Goal: Transaction & Acquisition: Purchase product/service

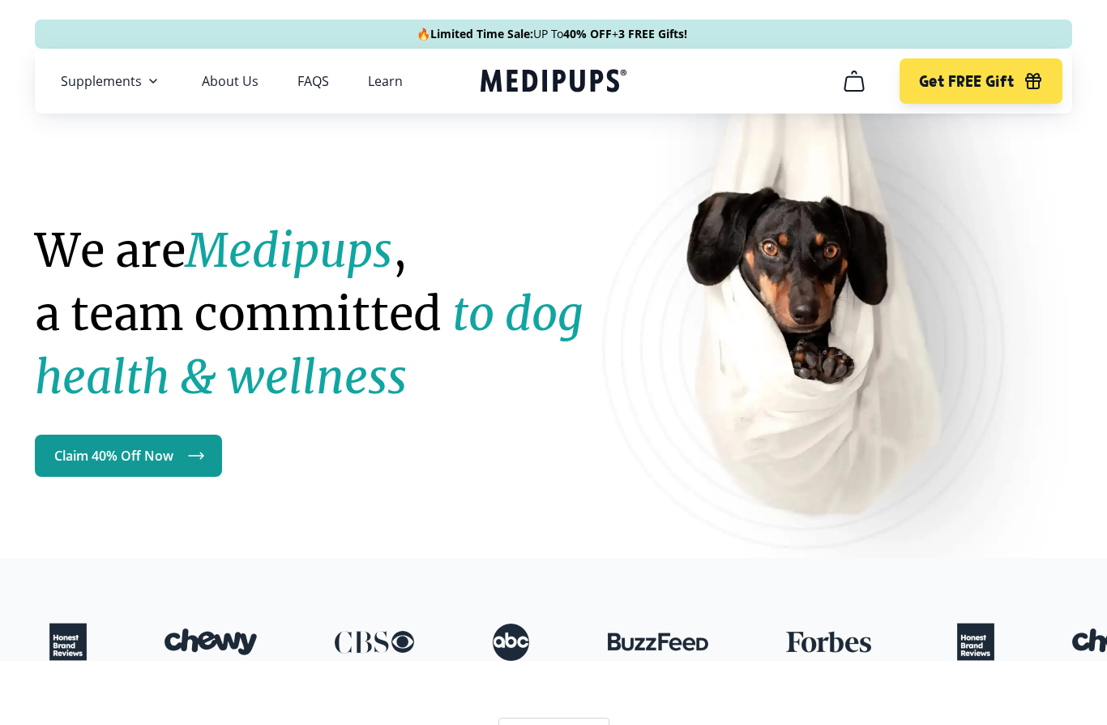
click at [857, 79] on icon "cart" at bounding box center [854, 81] width 26 height 26
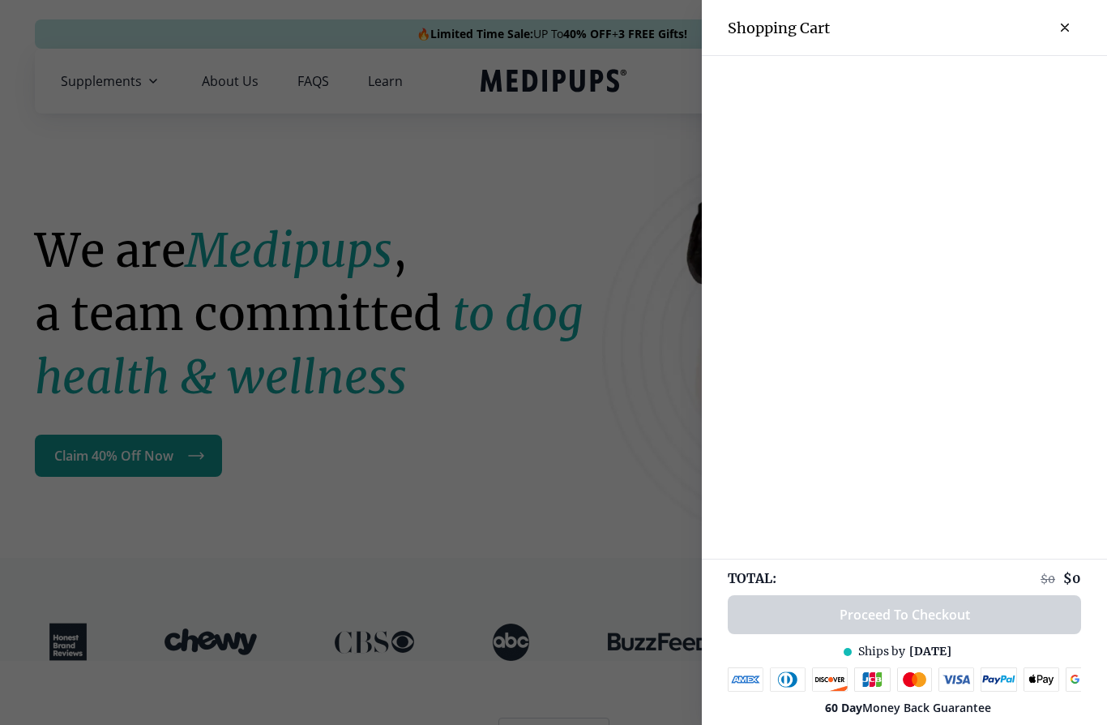
click at [1076, 23] on button "close-cart" at bounding box center [1065, 27] width 32 height 32
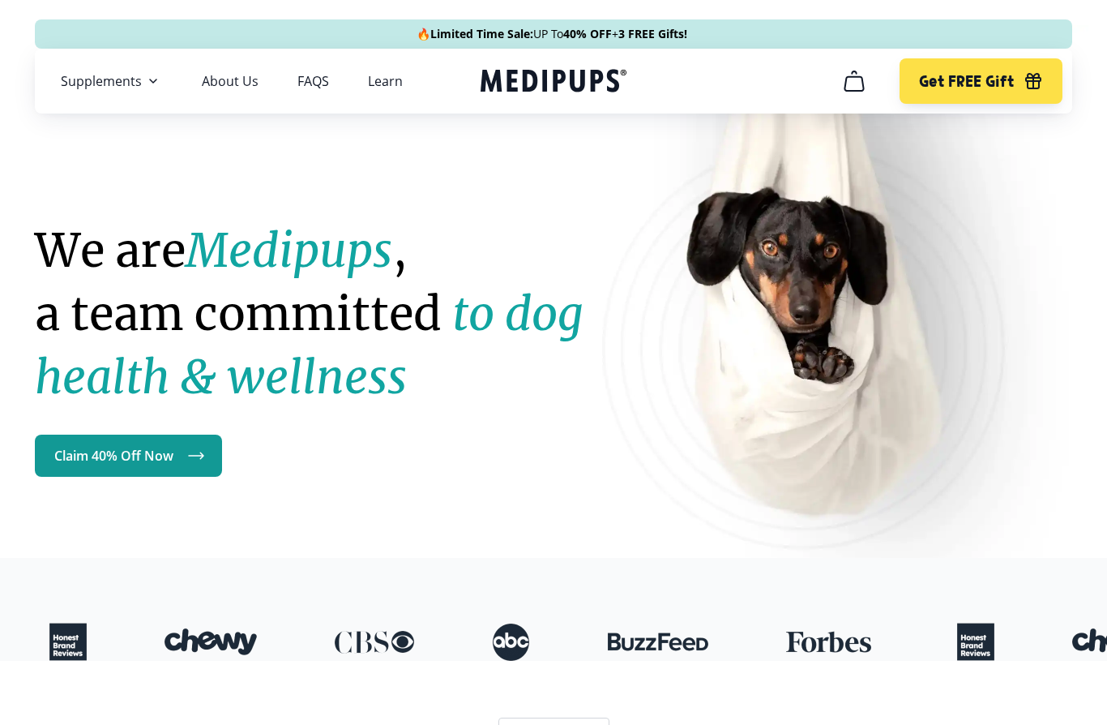
click at [118, 88] on span "Supplements" at bounding box center [101, 81] width 81 height 16
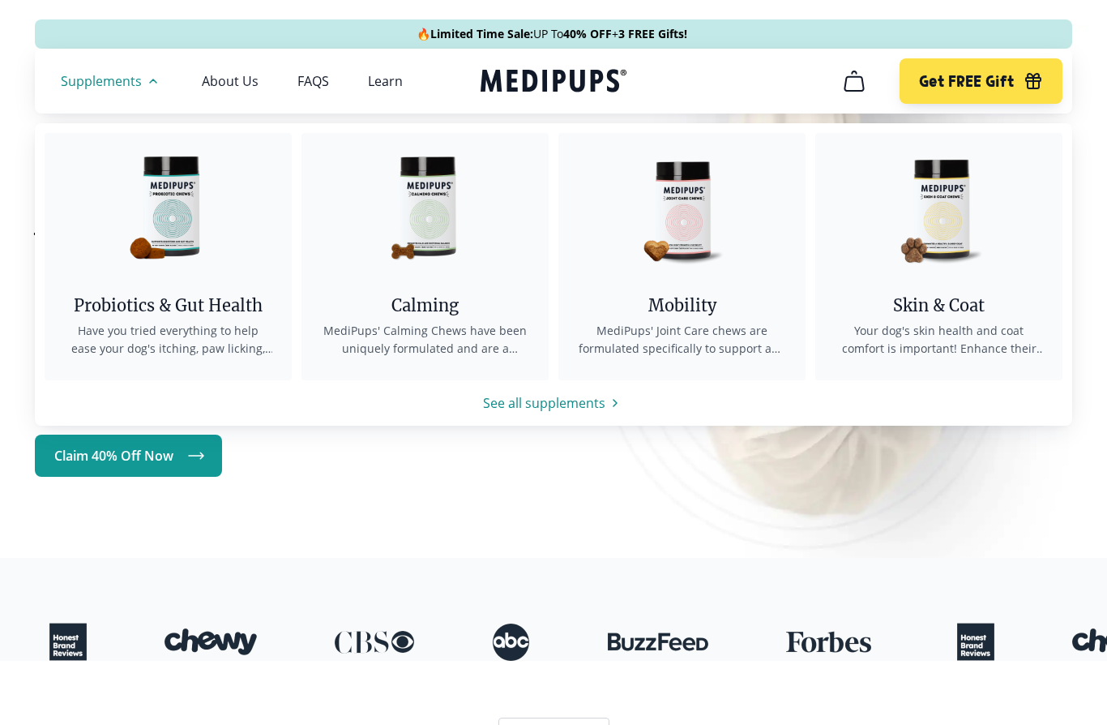
click at [452, 348] on span "MediPups' Calming Chews have been uniquely formulated and are a bespoke formula…" at bounding box center [425, 340] width 208 height 36
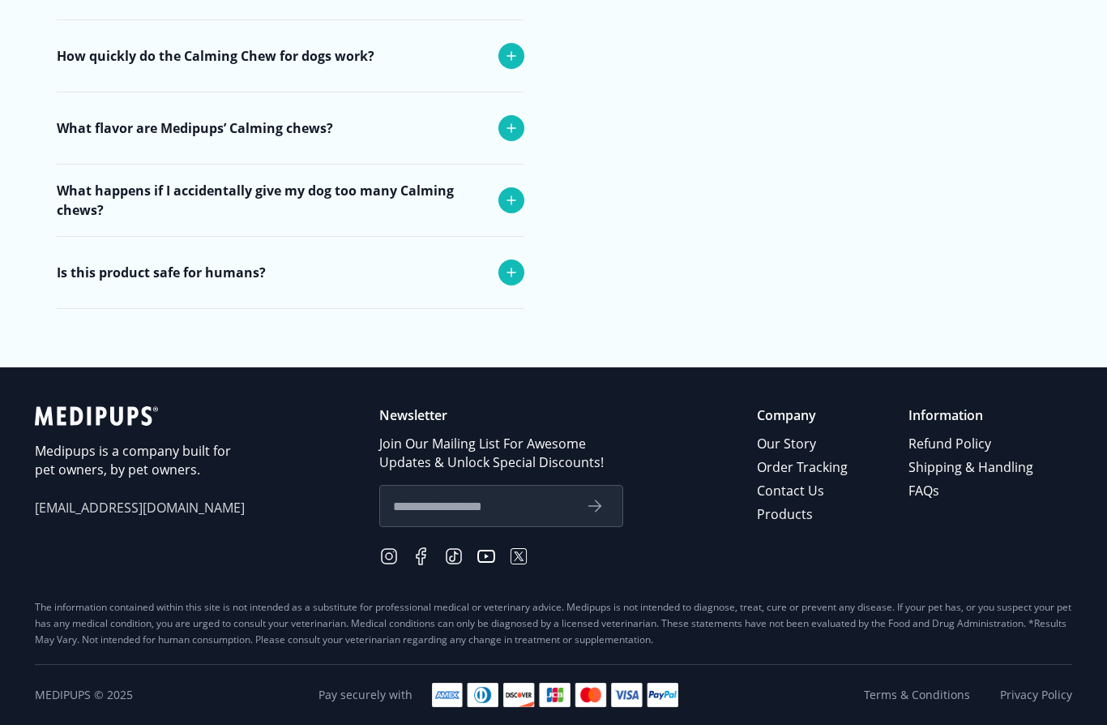
scroll to position [6346, 0]
click at [820, 479] on link "Order Tracking" at bounding box center [803, 467] width 93 height 24
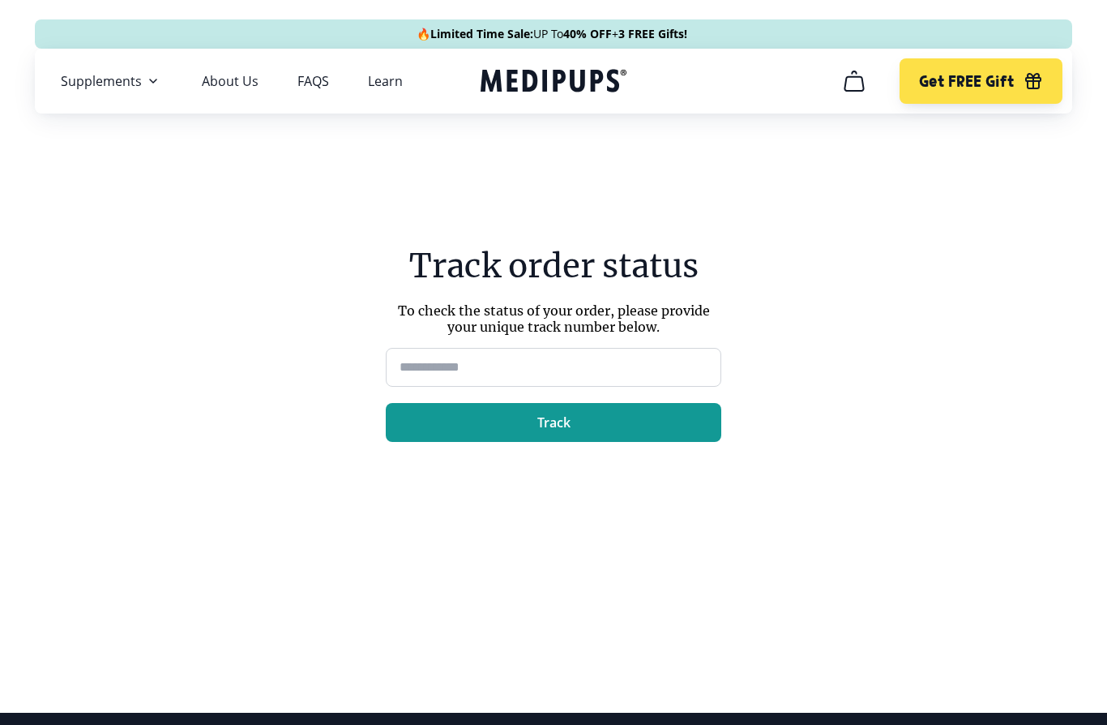
click at [558, 84] on icon "Medipups" at bounding box center [554, 81] width 146 height 30
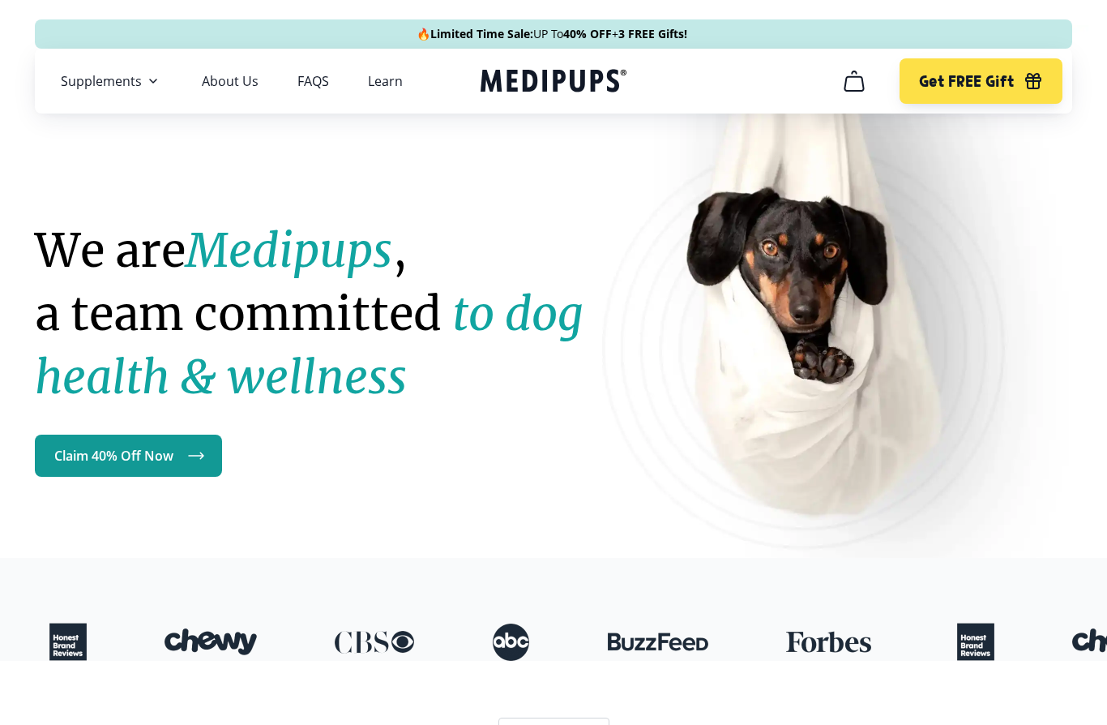
click at [318, 84] on link "FAQS" at bounding box center [313, 81] width 32 height 16
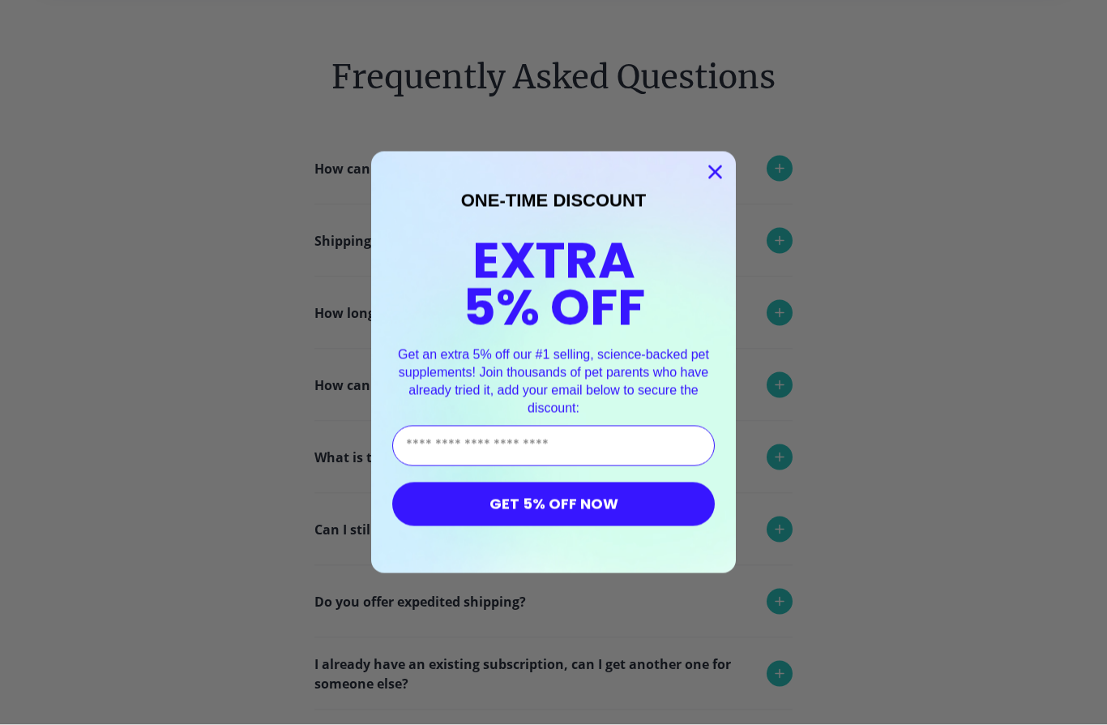
click at [714, 178] on icon "Close dialog" at bounding box center [715, 172] width 11 height 11
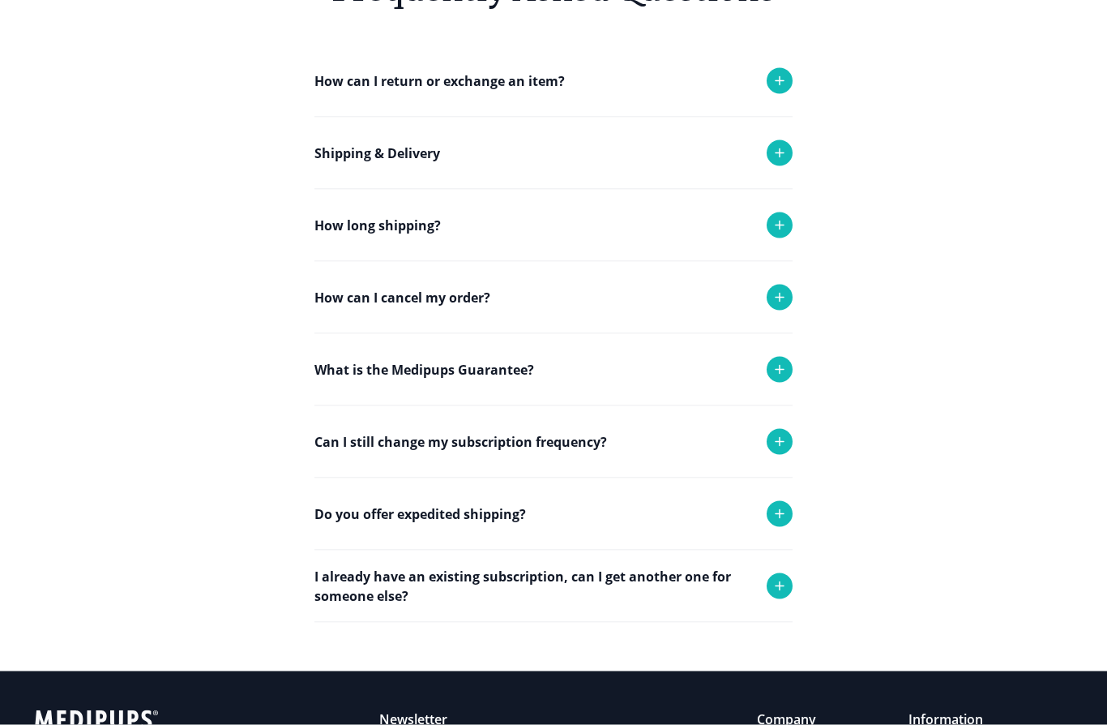
scroll to position [216, 0]
click at [778, 297] on icon at bounding box center [780, 297] width 8 height 8
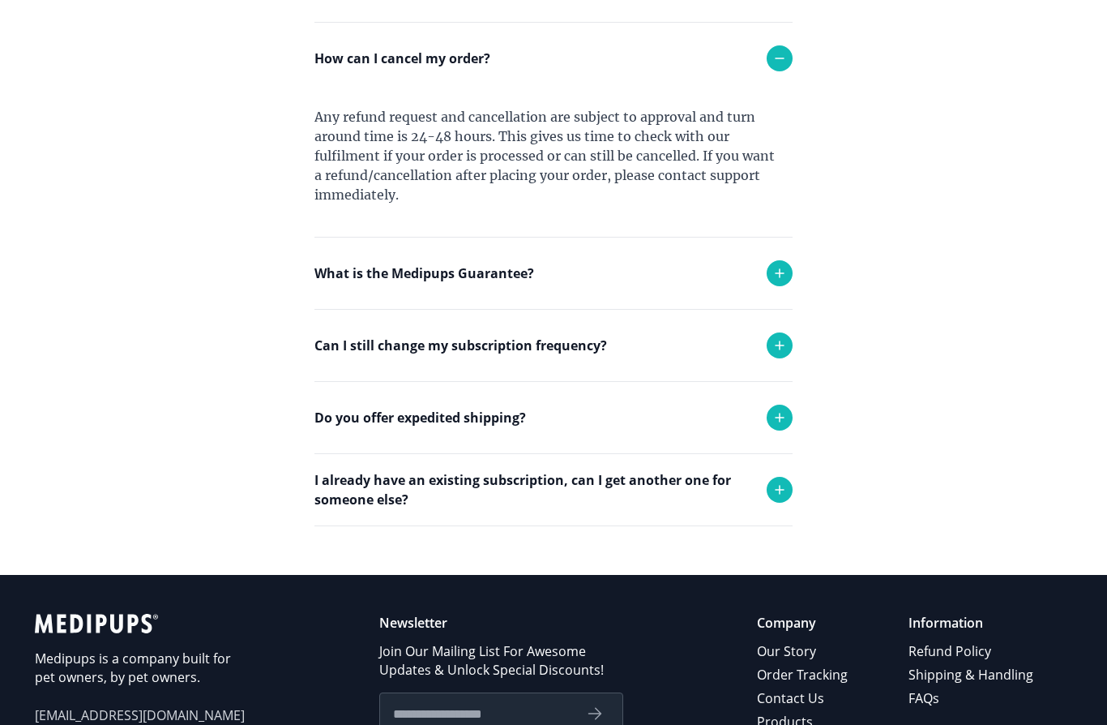
scroll to position [454, 0]
click at [775, 417] on icon at bounding box center [779, 417] width 19 height 19
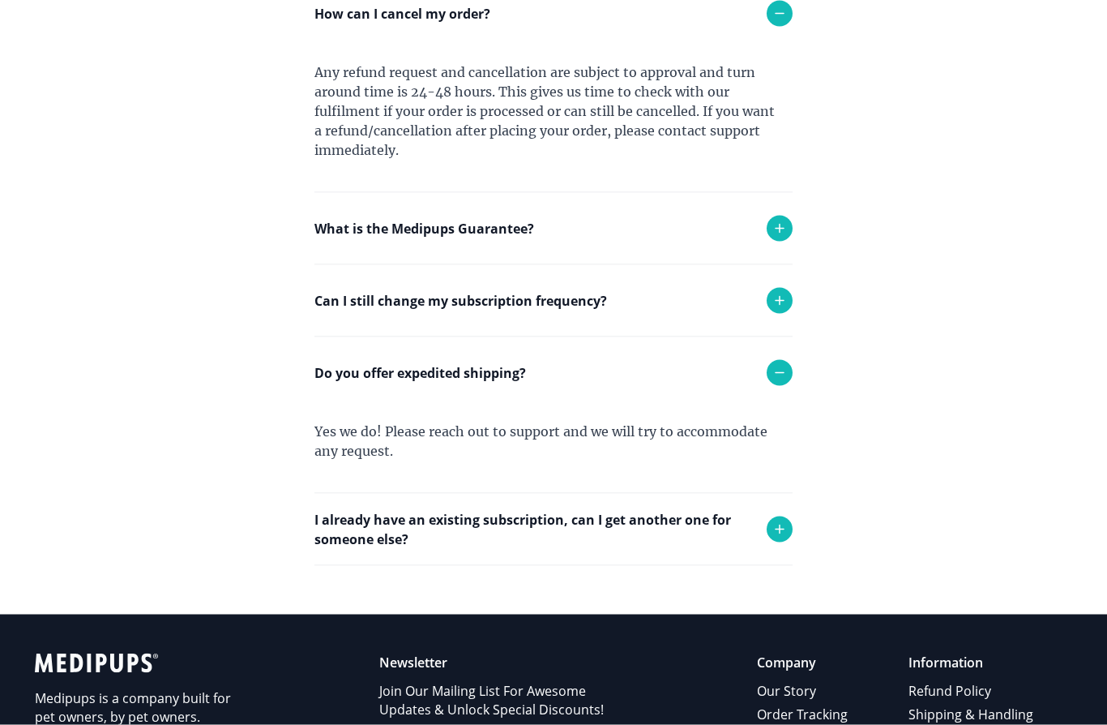
click at [772, 532] on icon at bounding box center [779, 528] width 19 height 19
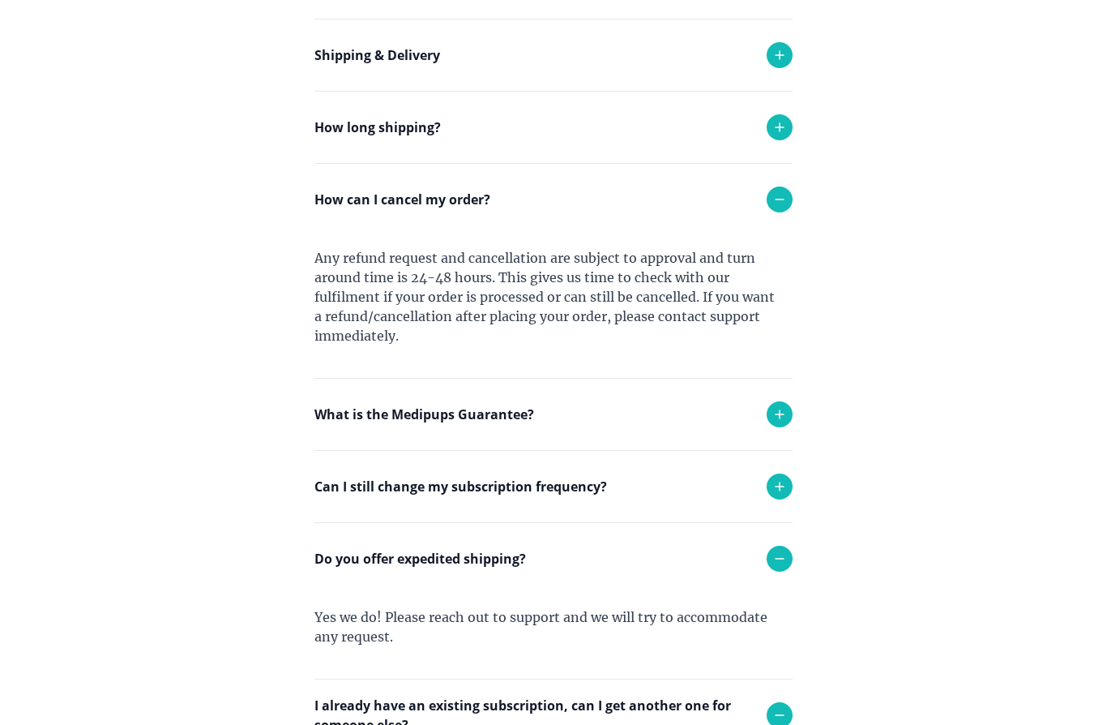
scroll to position [0, 0]
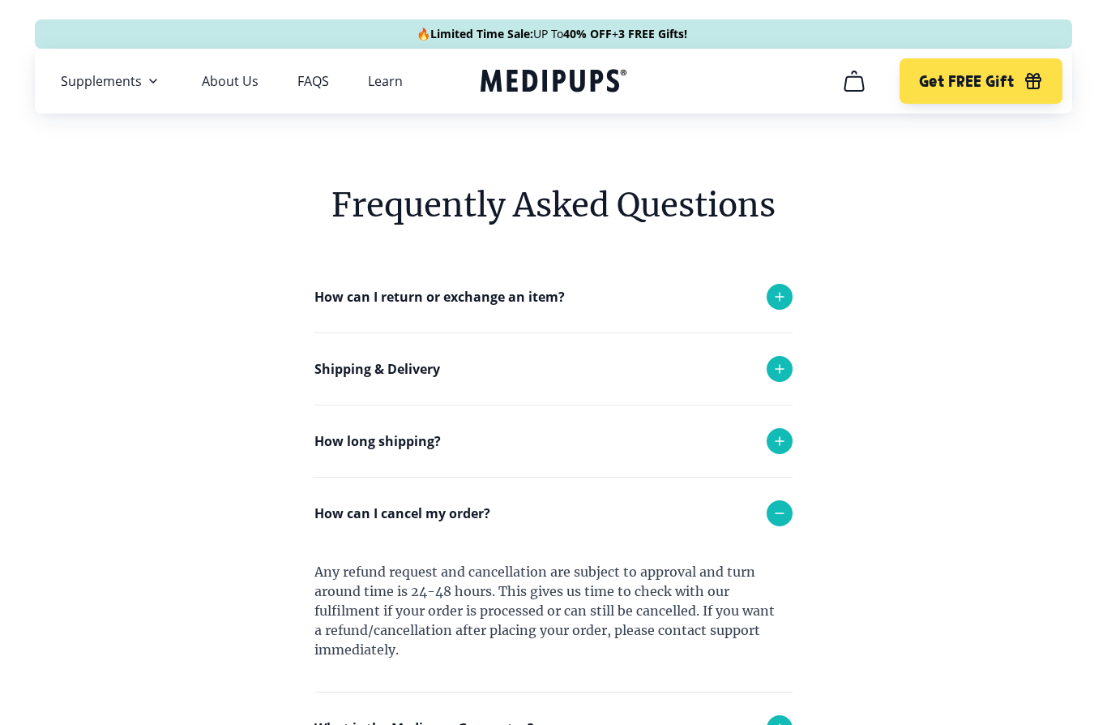
click at [395, 88] on link "Learn" at bounding box center [385, 81] width 35 height 16
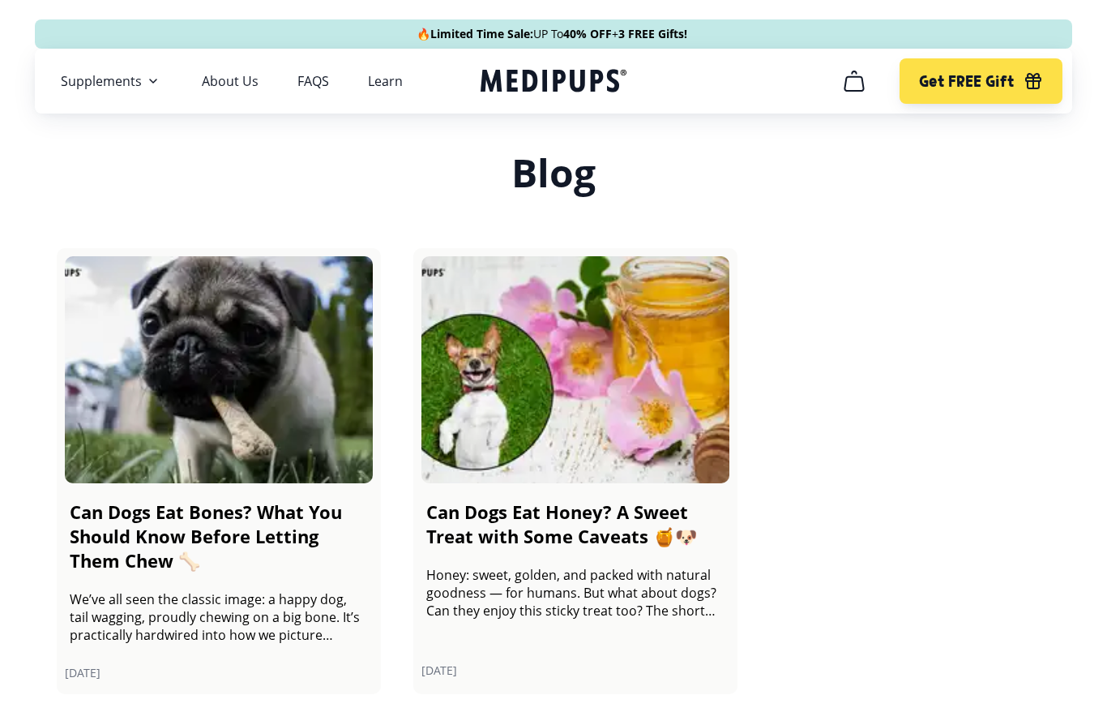
click at [669, 464] on img at bounding box center [575, 369] width 308 height 227
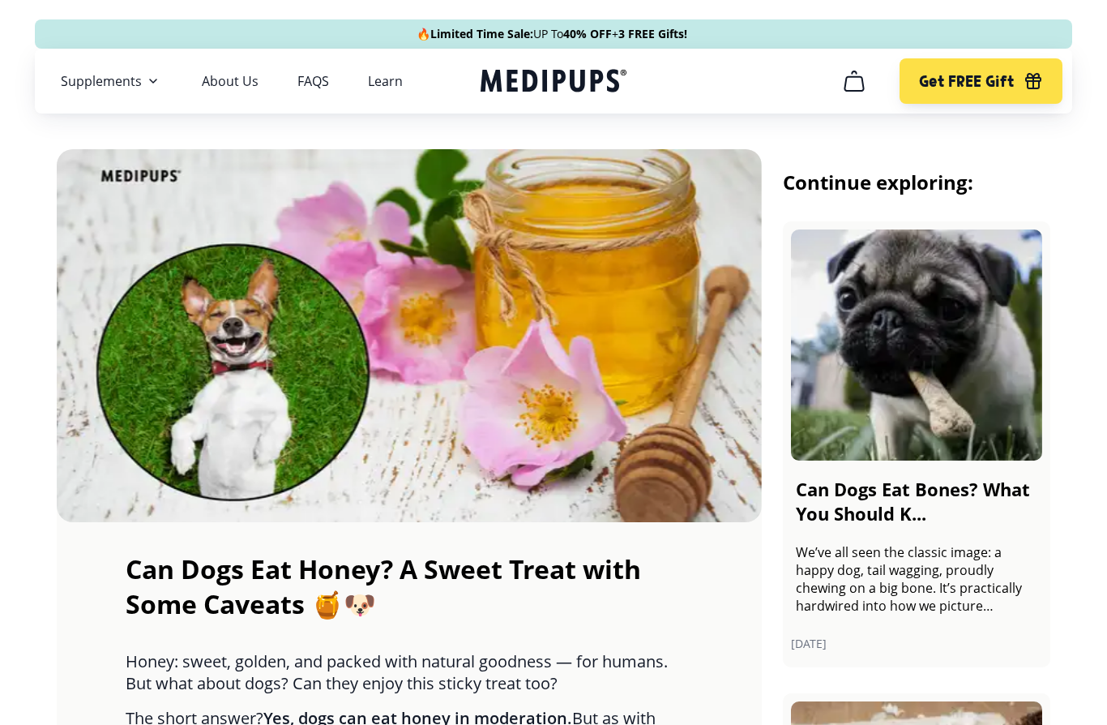
click at [120, 81] on span "Supplements" at bounding box center [101, 81] width 81 height 16
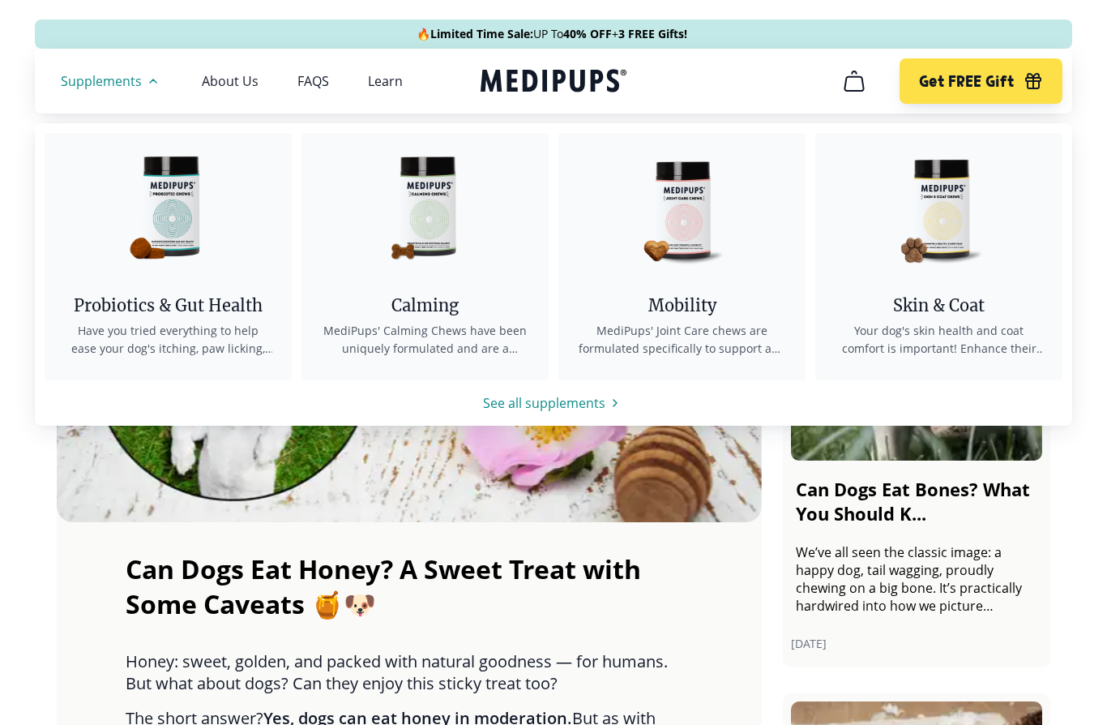
click at [458, 326] on span "MediPups' Calming Chews have been uniquely formulated and are a bespoke formula…" at bounding box center [425, 340] width 208 height 36
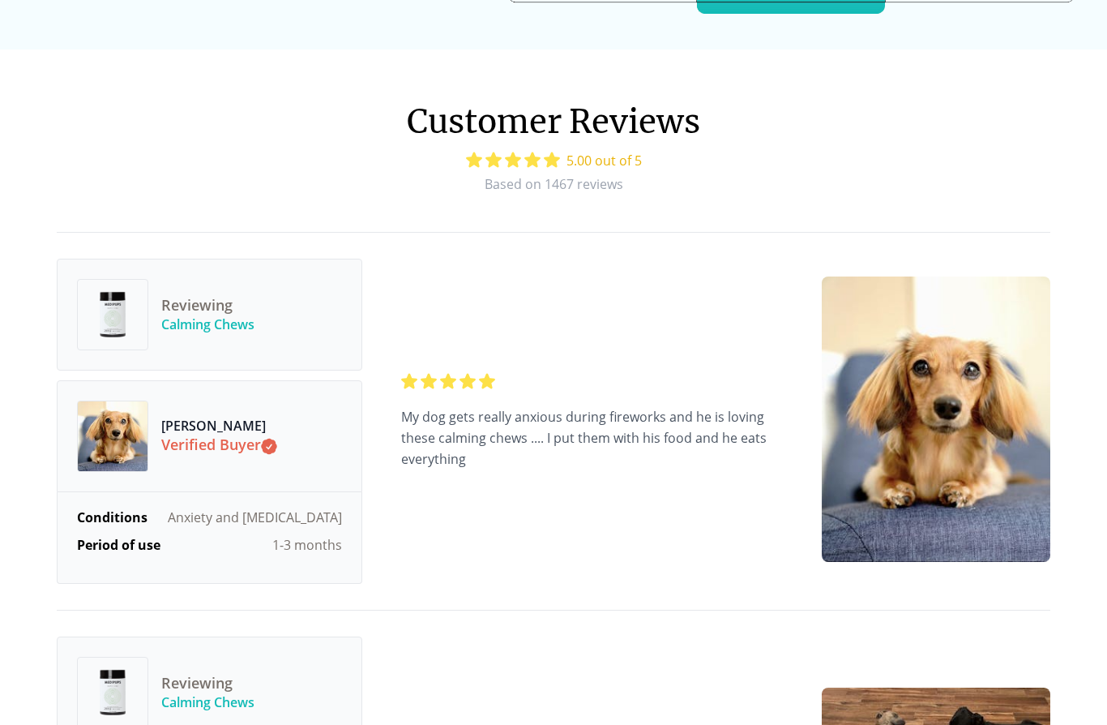
scroll to position [4754, 0]
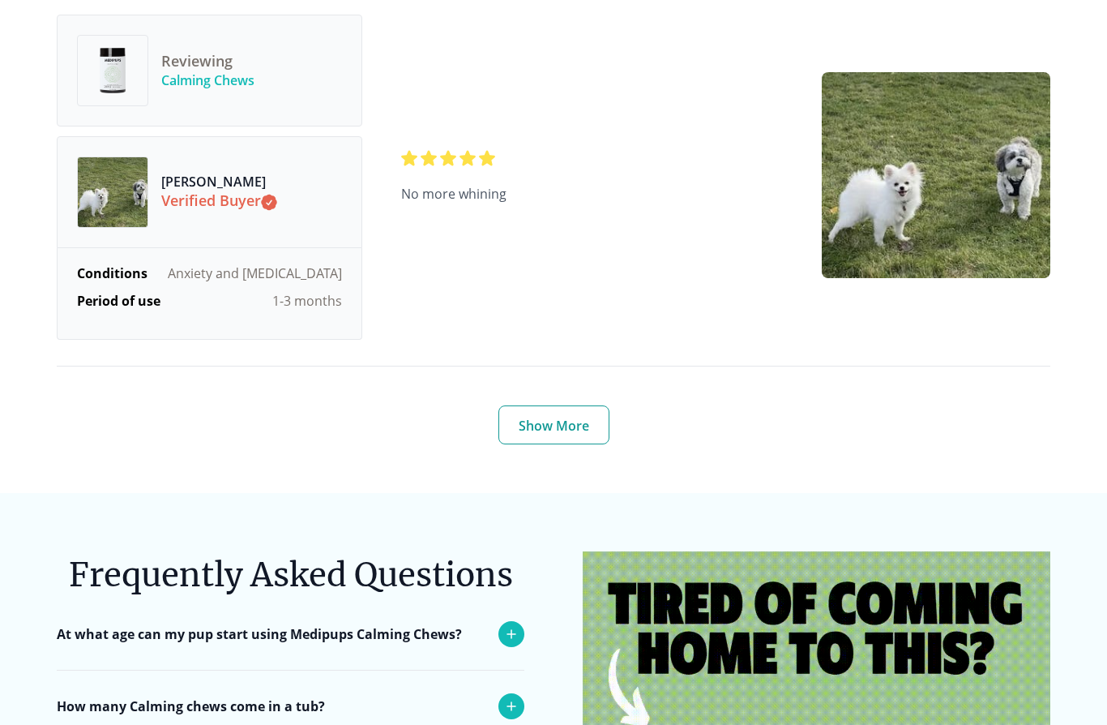
click at [558, 410] on button "Show More" at bounding box center [553, 425] width 111 height 39
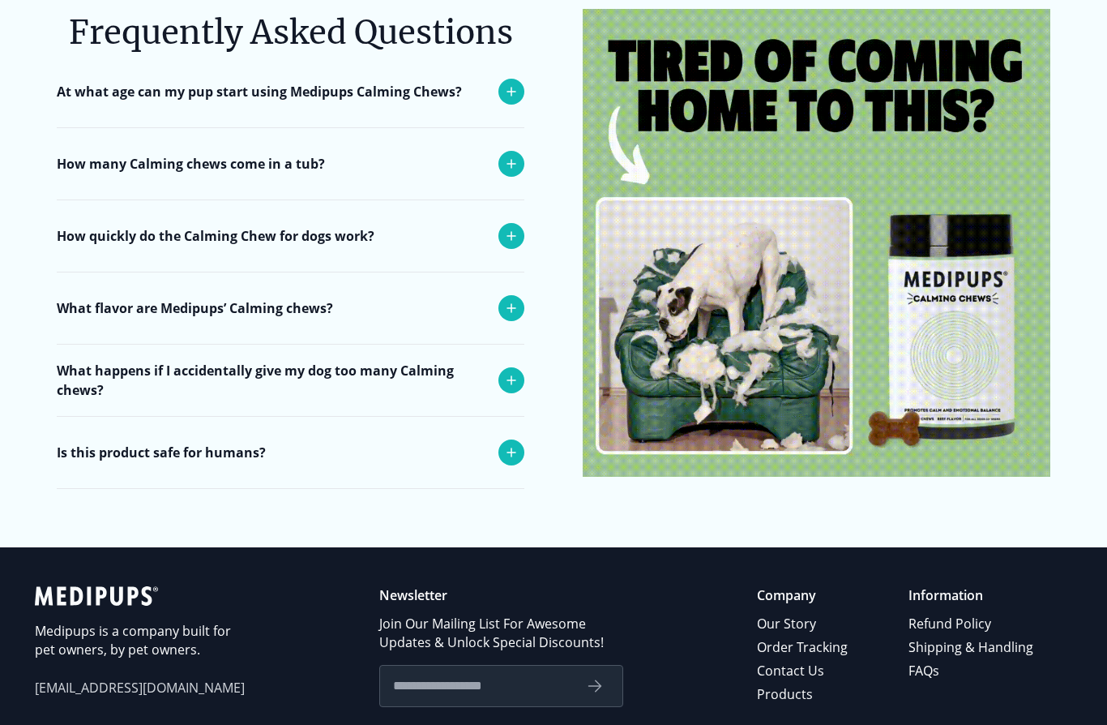
scroll to position [8612, 0]
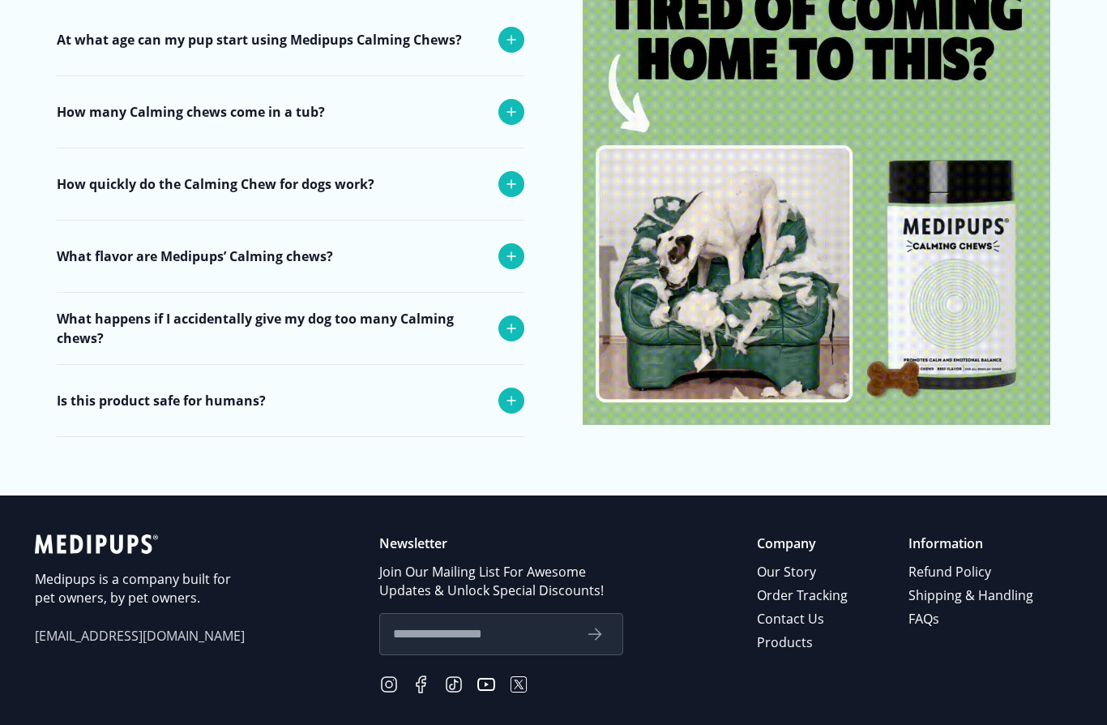
click at [506, 318] on icon at bounding box center [511, 327] width 19 height 19
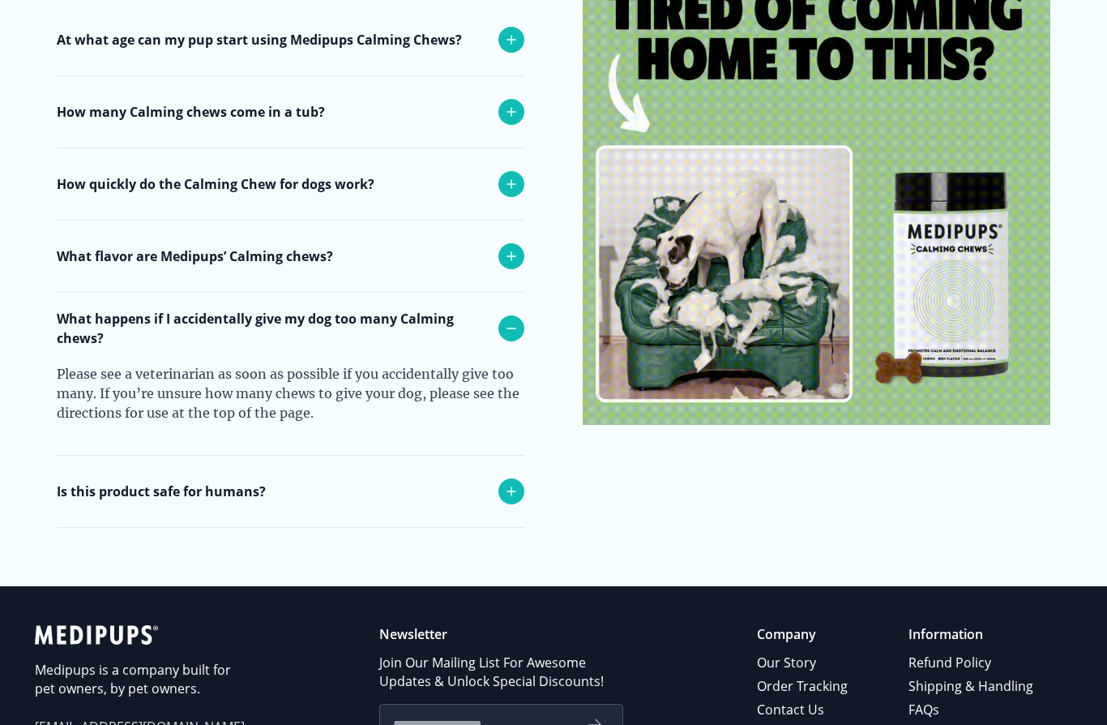
click at [496, 483] on div "Is this product safe for humans?" at bounding box center [291, 490] width 468 height 71
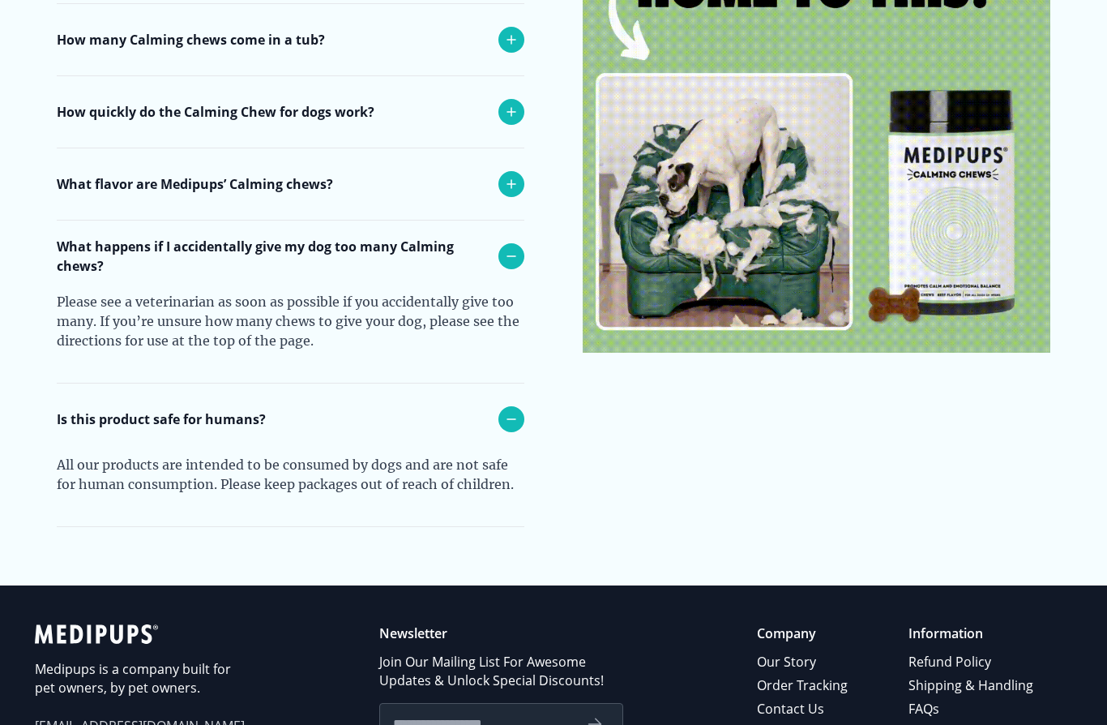
scroll to position [8774, 0]
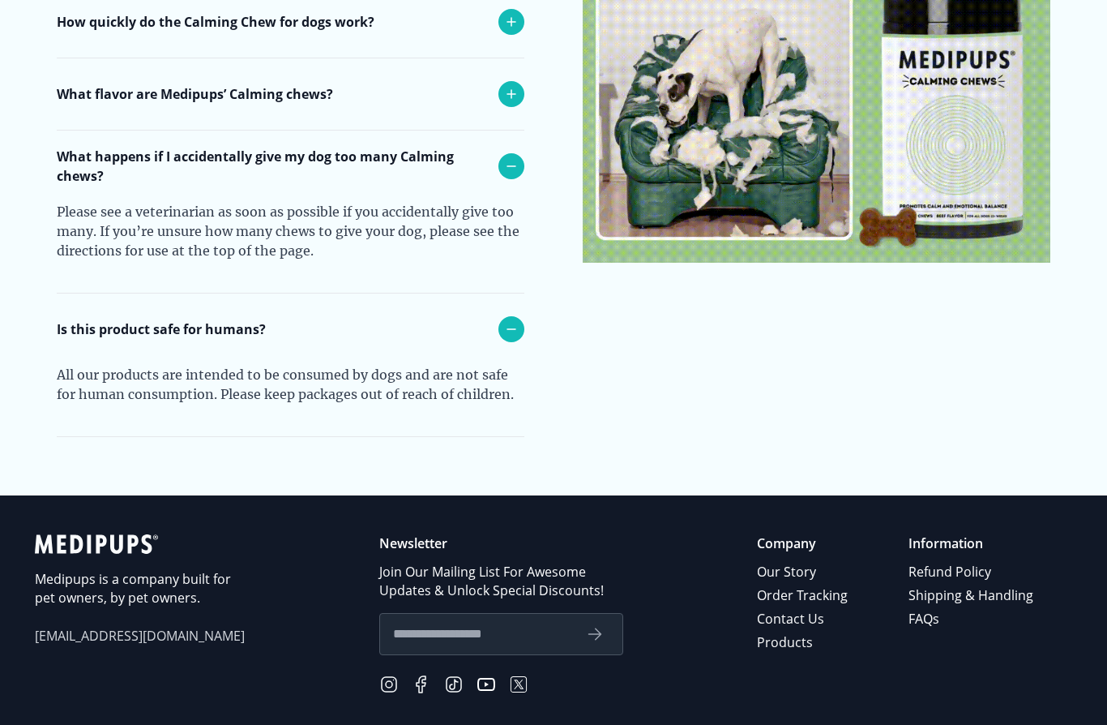
click at [925, 614] on link "FAQs" at bounding box center [971, 619] width 127 height 24
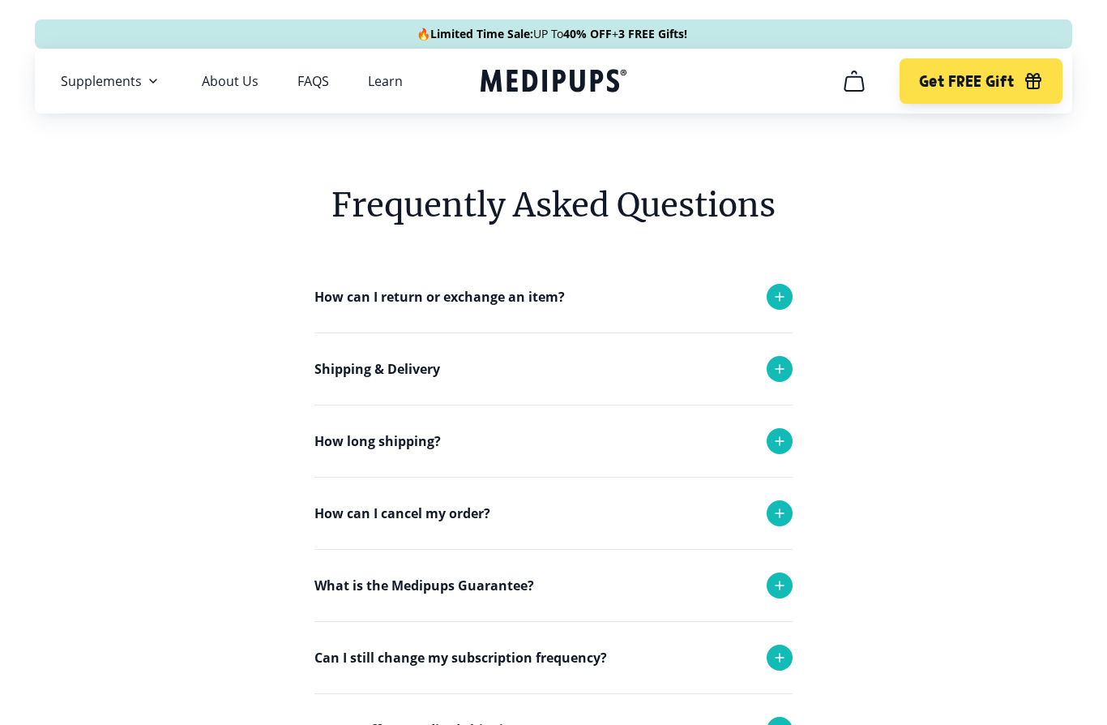
click at [772, 299] on icon at bounding box center [779, 296] width 19 height 19
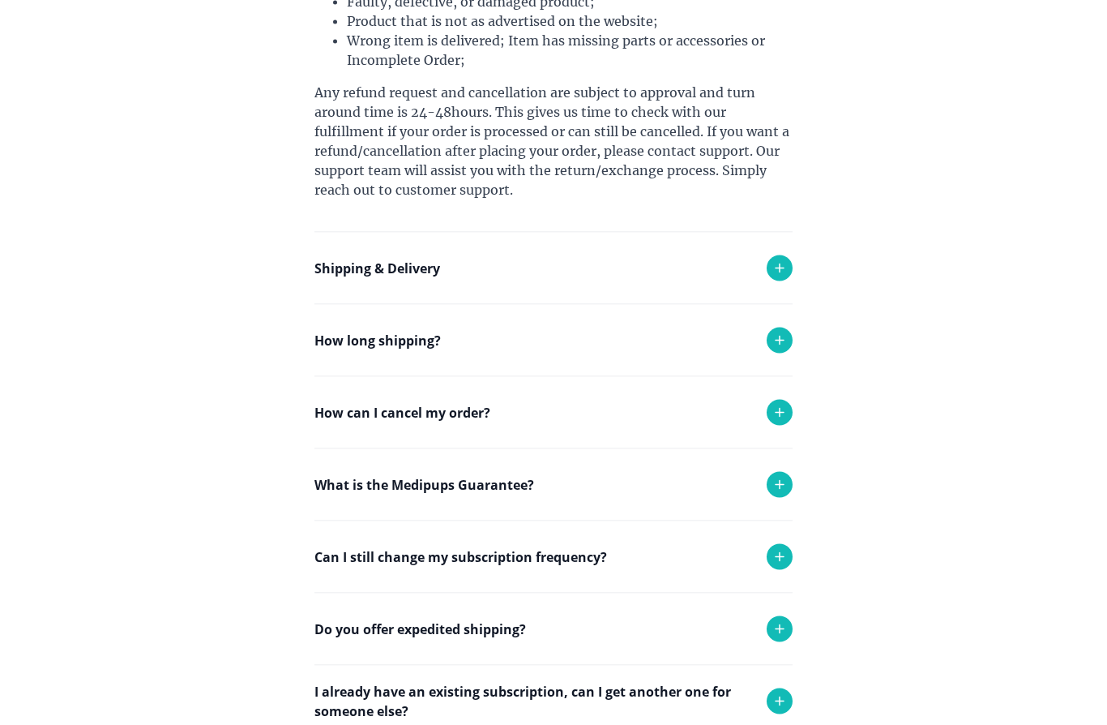
scroll to position [583, 0]
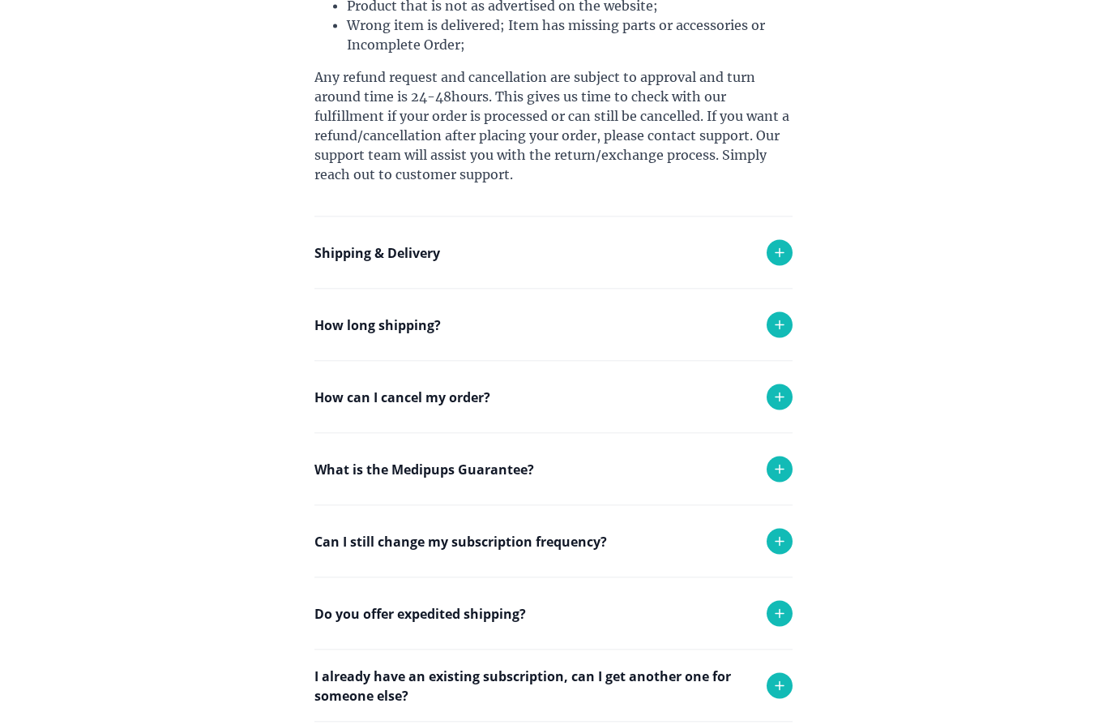
click at [785, 399] on icon at bounding box center [779, 396] width 19 height 19
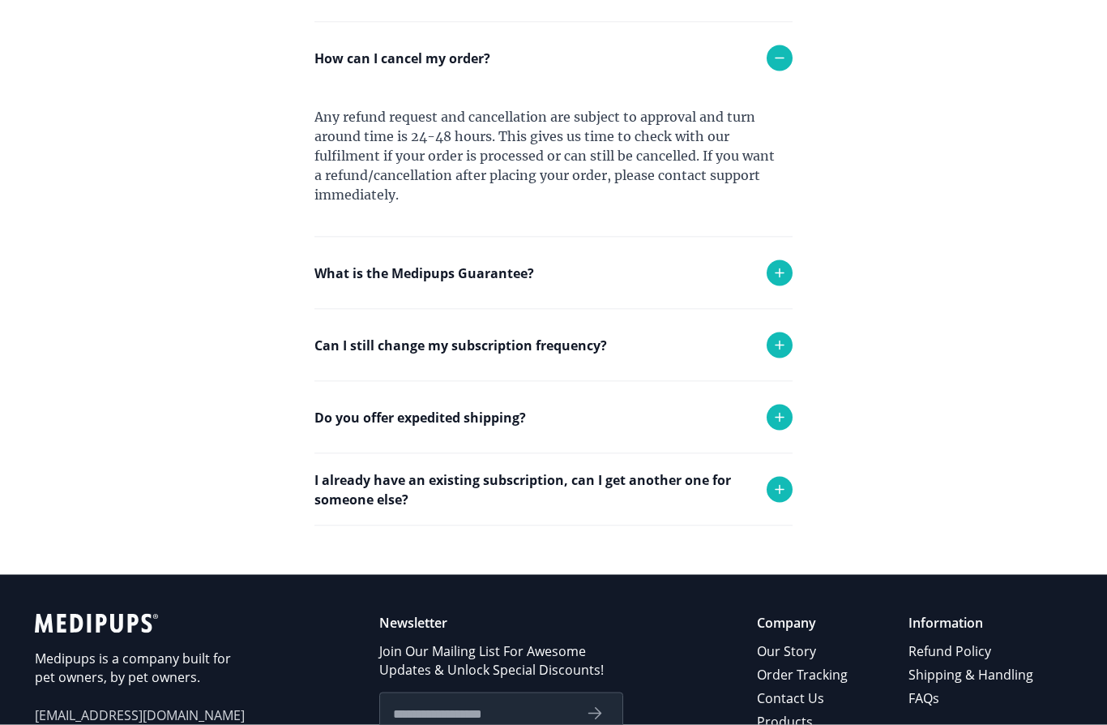
scroll to position [922, 0]
click at [792, 344] on div at bounding box center [780, 344] width 26 height 26
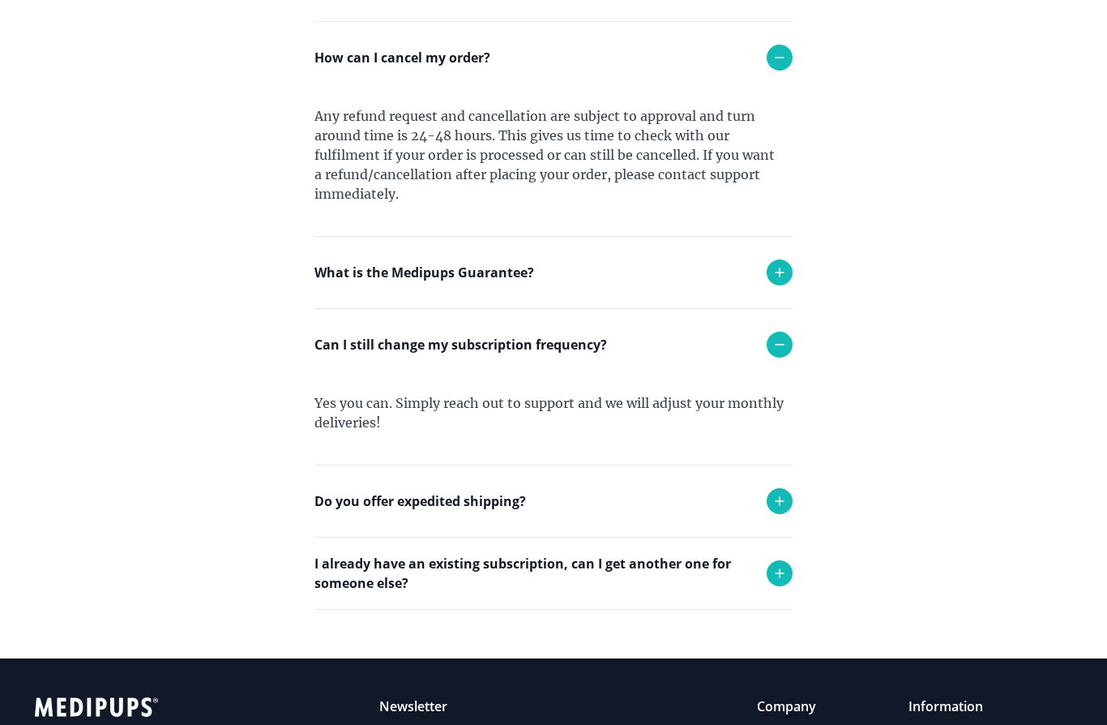
click at [777, 588] on div "I already have an existing subscription, can I get another one for someone else?" at bounding box center [553, 572] width 478 height 71
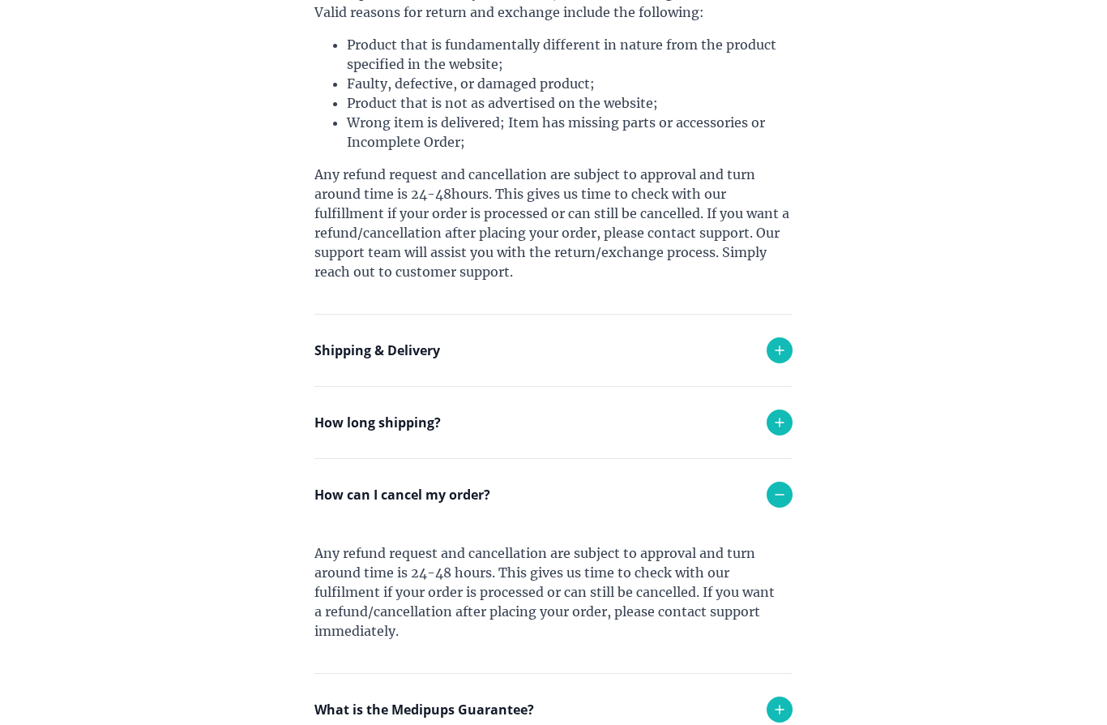
scroll to position [0, 0]
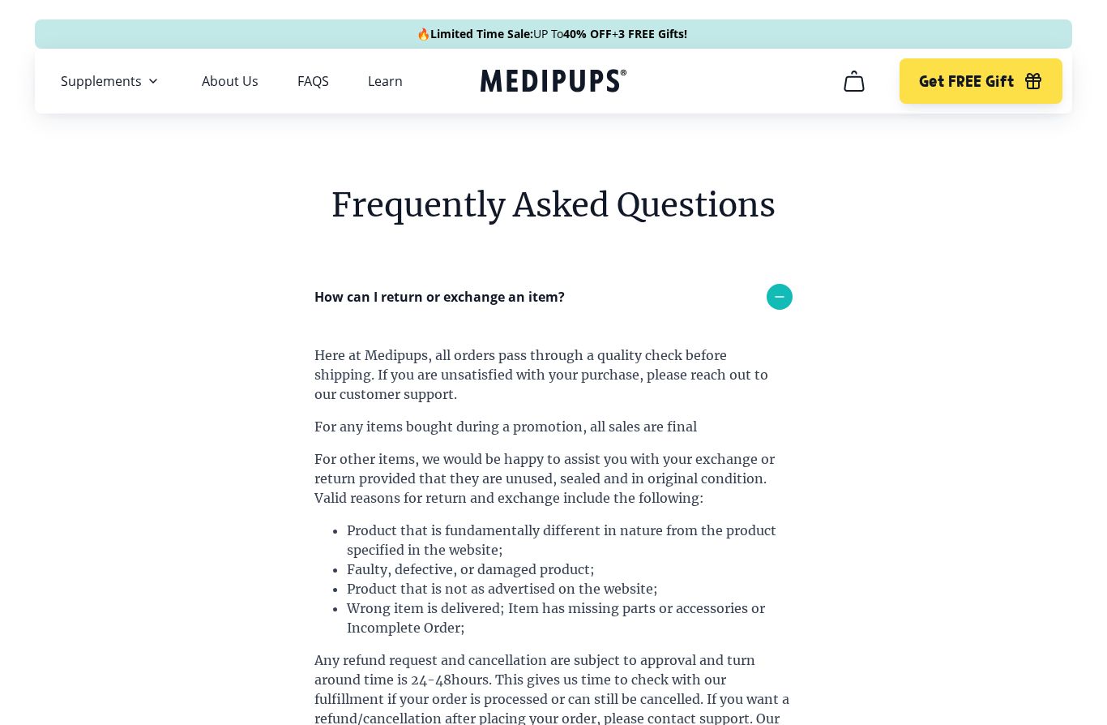
click at [374, 76] on link "Learn" at bounding box center [385, 81] width 35 height 16
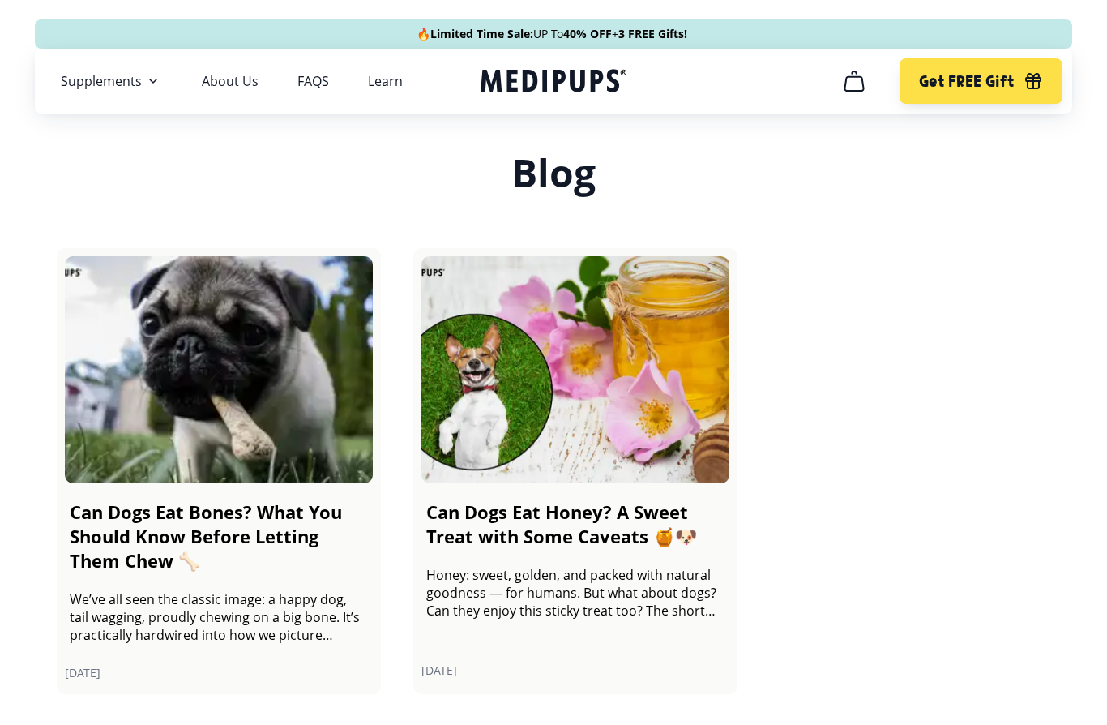
click at [307, 83] on link "FAQS" at bounding box center [313, 81] width 32 height 16
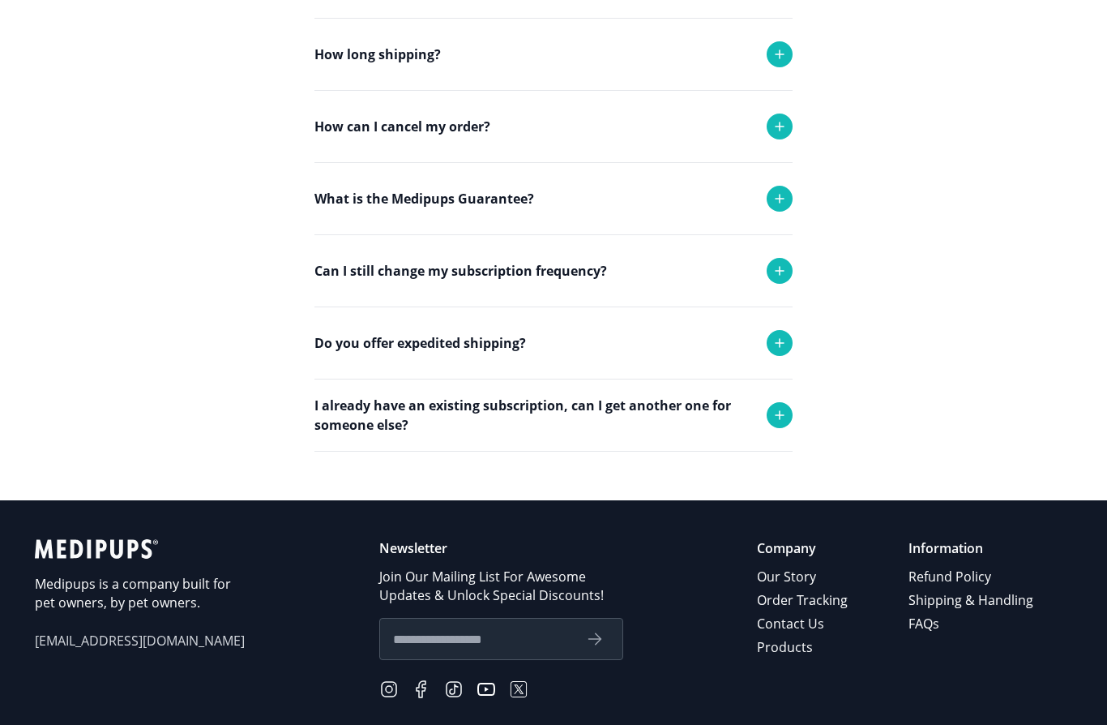
scroll to position [406, 0]
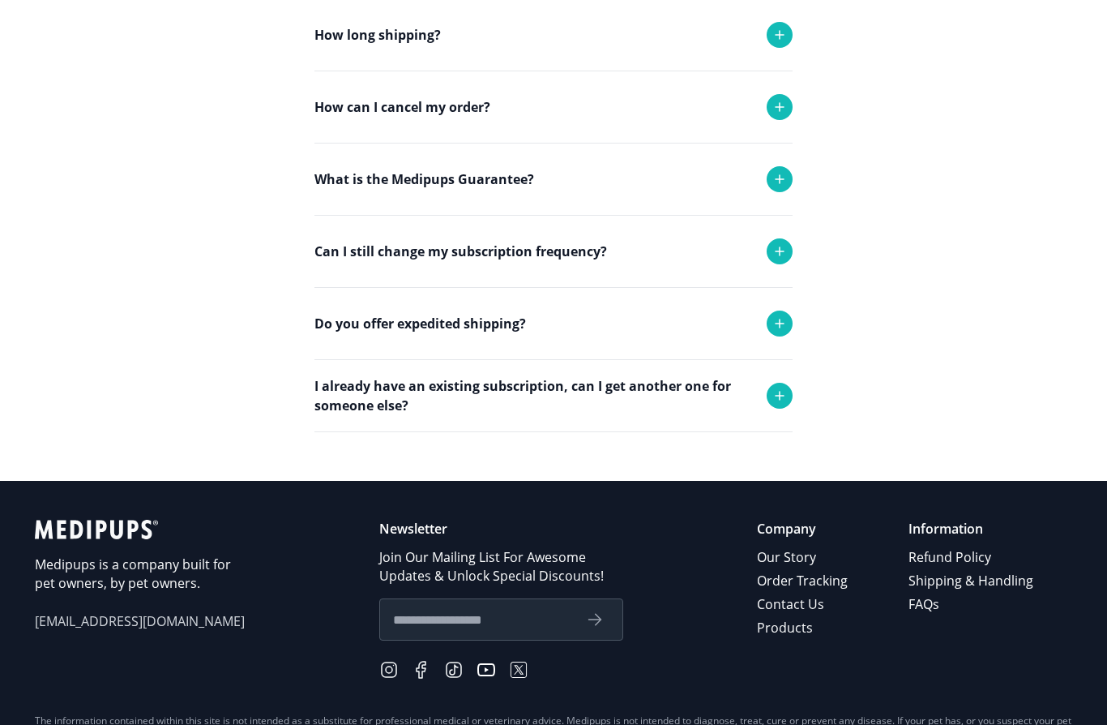
click at [550, 357] on div "Do you offer expedited shipping?" at bounding box center [553, 323] width 478 height 71
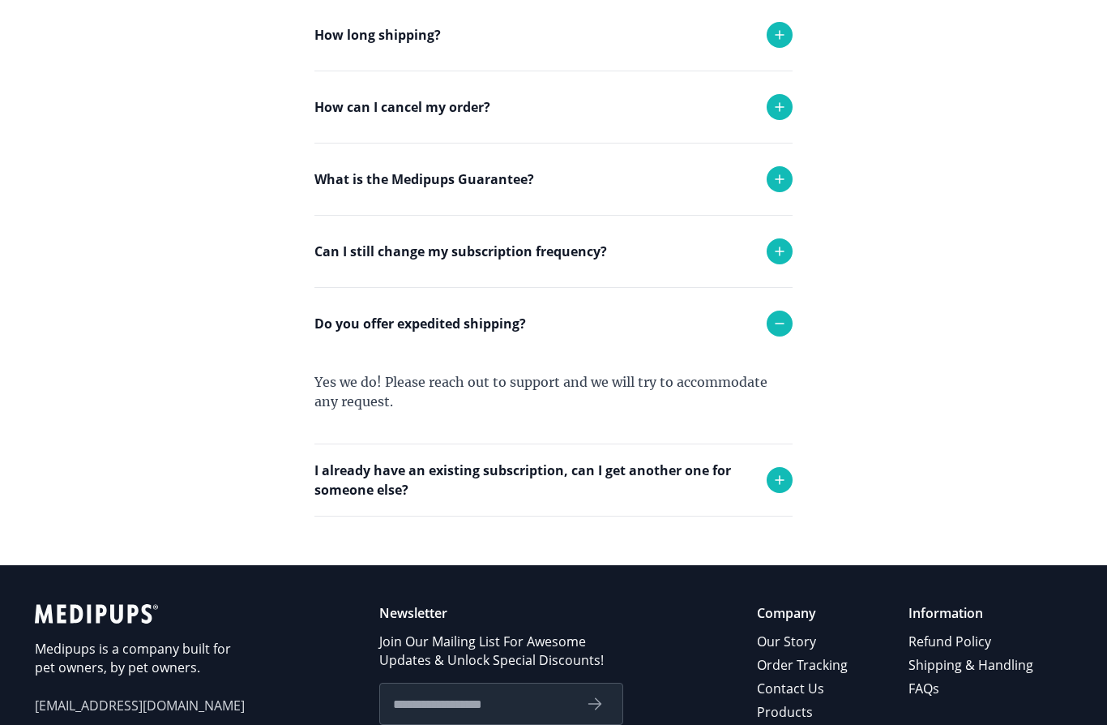
click at [960, 624] on div "Information Refund Policy Shipping & Handling FAQs" at bounding box center [971, 685] width 127 height 163
click at [962, 609] on p "Information" at bounding box center [971, 613] width 127 height 19
click at [968, 610] on p "Information" at bounding box center [971, 613] width 127 height 19
click at [811, 646] on link "Our Story" at bounding box center [803, 642] width 93 height 24
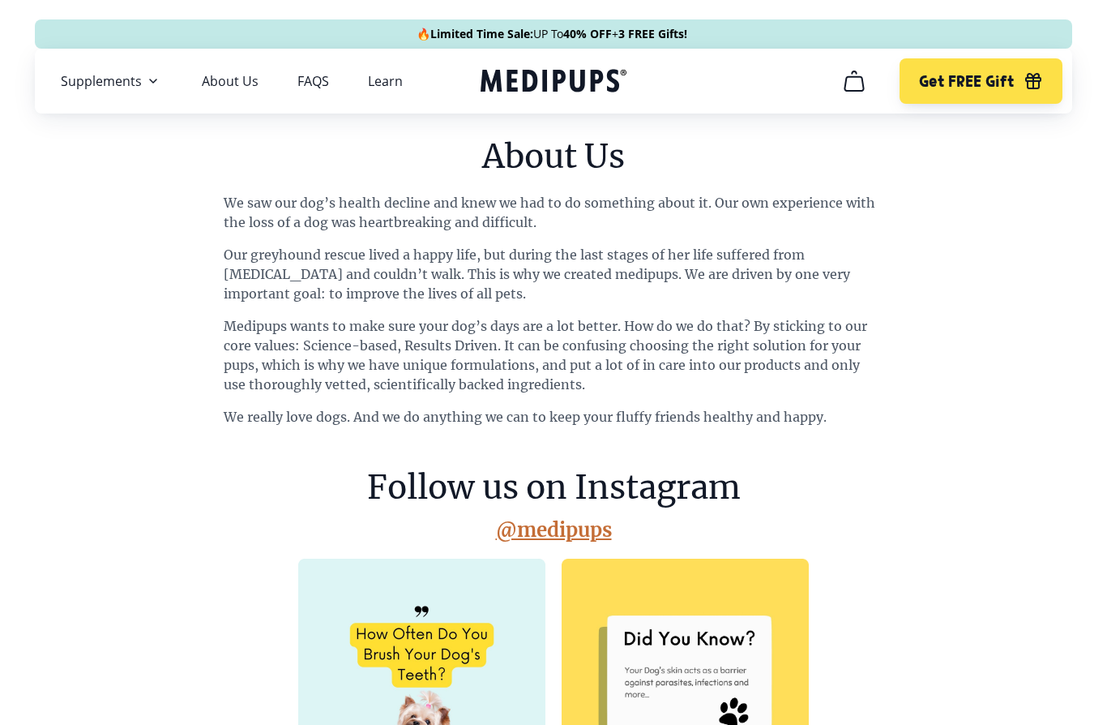
scroll to position [406, 0]
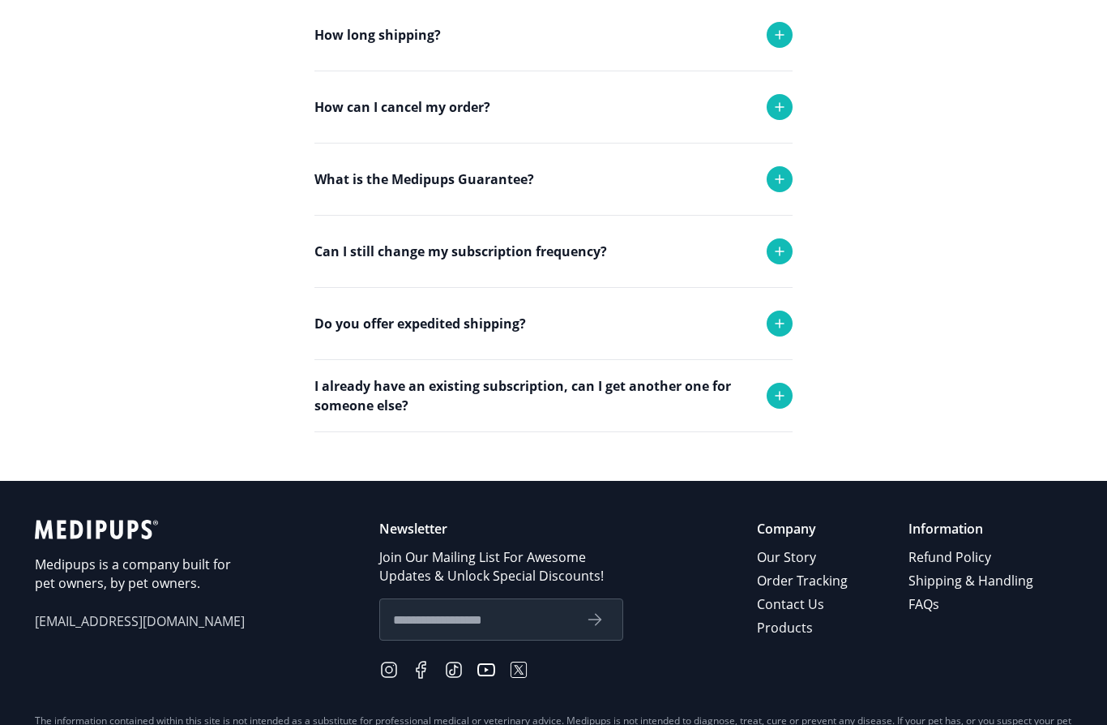
click at [782, 112] on icon at bounding box center [779, 106] width 19 height 19
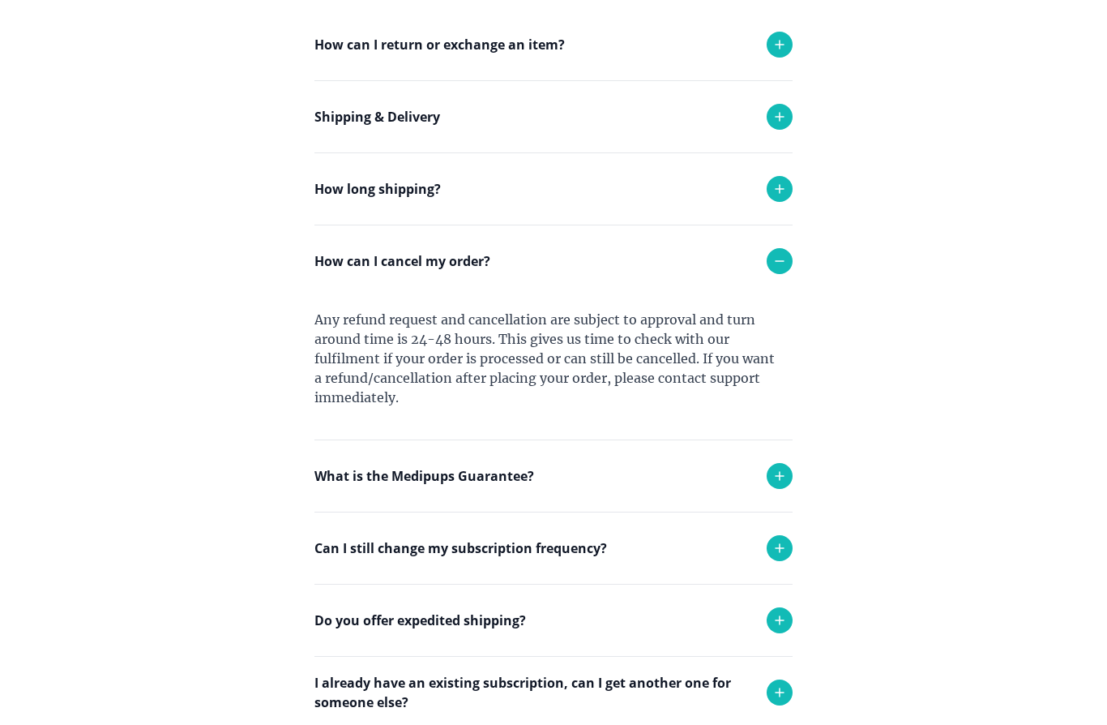
scroll to position [0, 0]
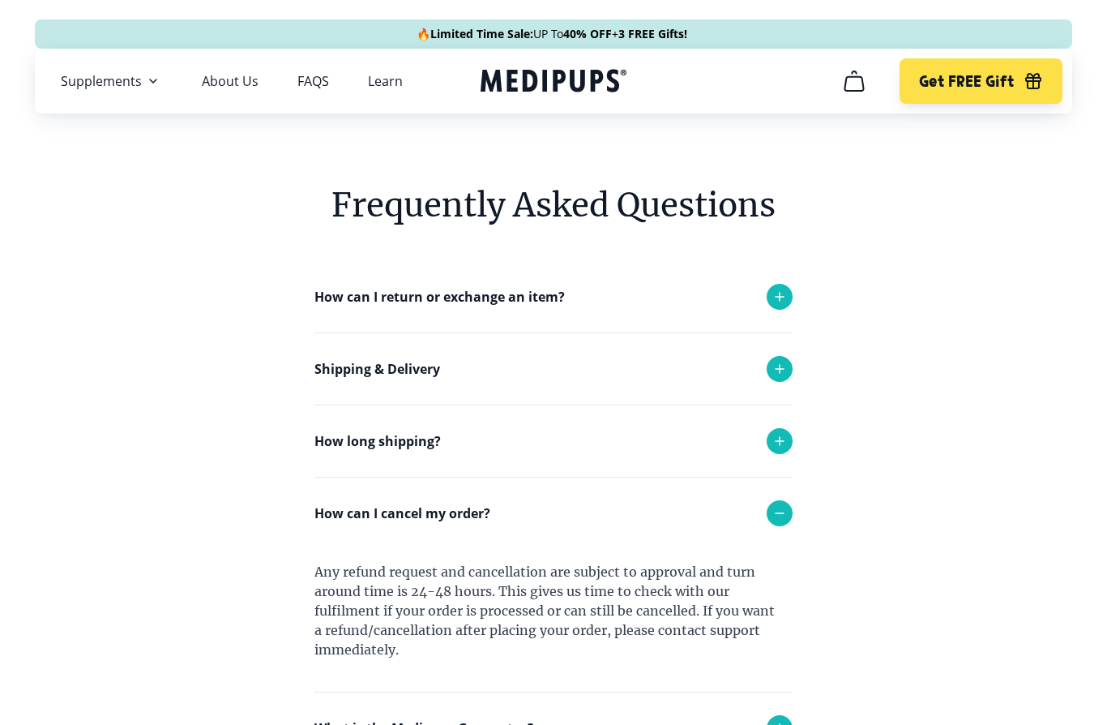
click at [1002, 79] on span "Get FREE Gift" at bounding box center [966, 81] width 95 height 19
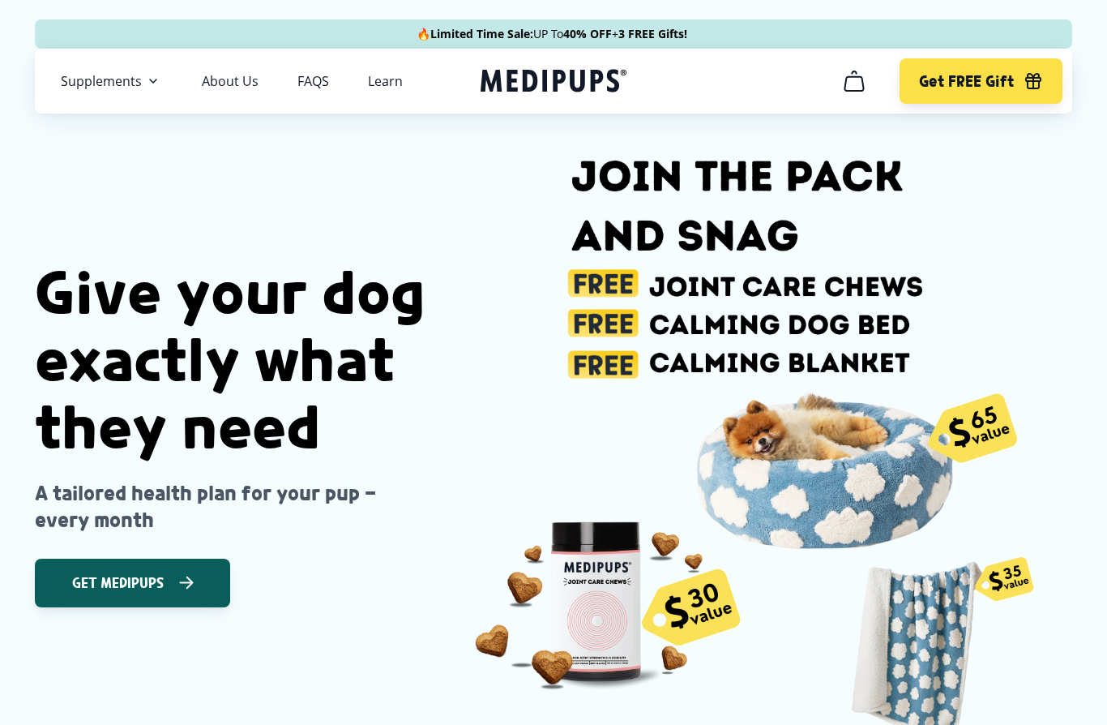
scroll to position [0, 142]
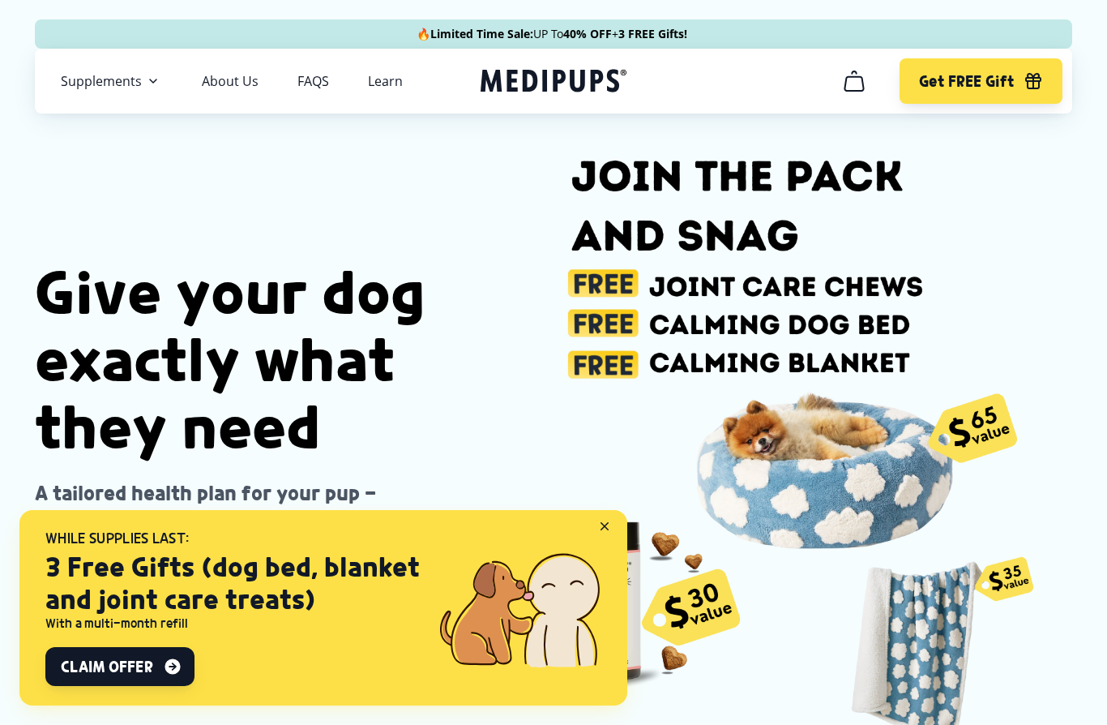
click at [612, 526] on icon at bounding box center [608, 529] width 15 height 15
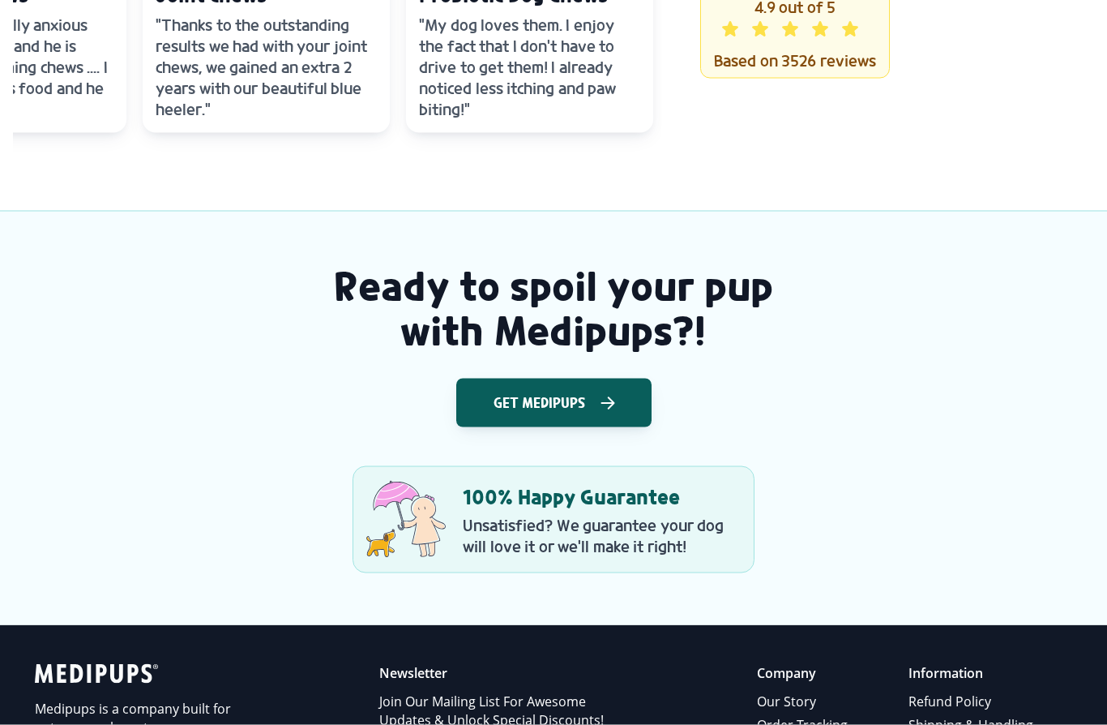
scroll to position [2131, 0]
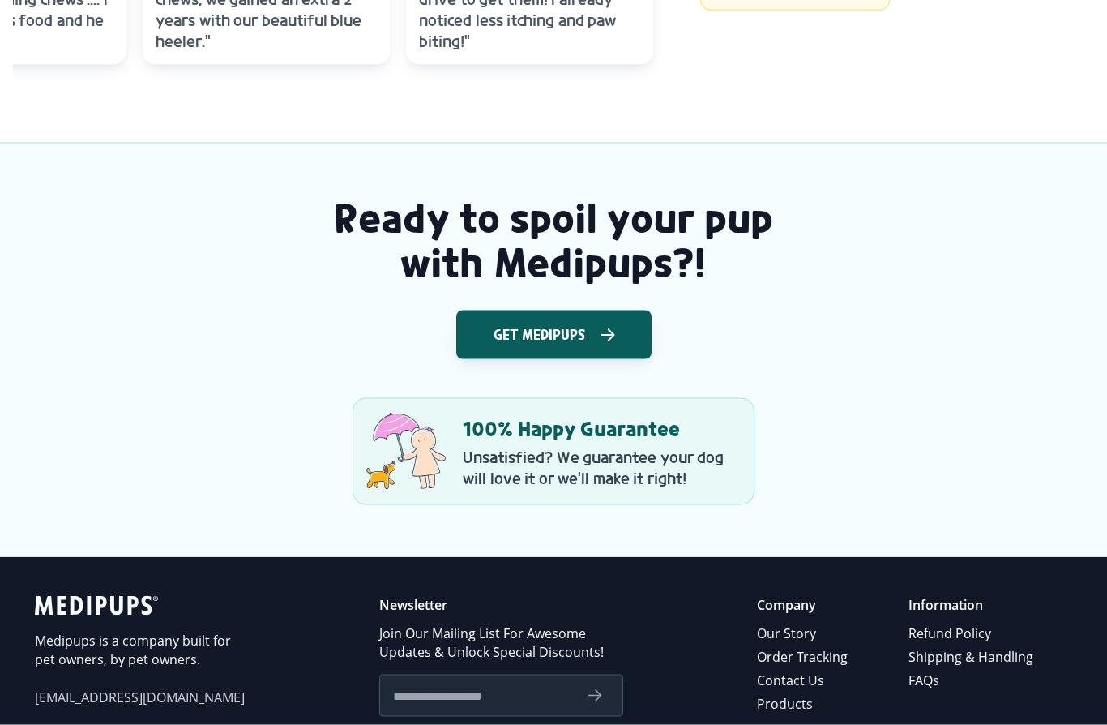
click at [600, 352] on button "Get Medipups" at bounding box center [553, 334] width 195 height 49
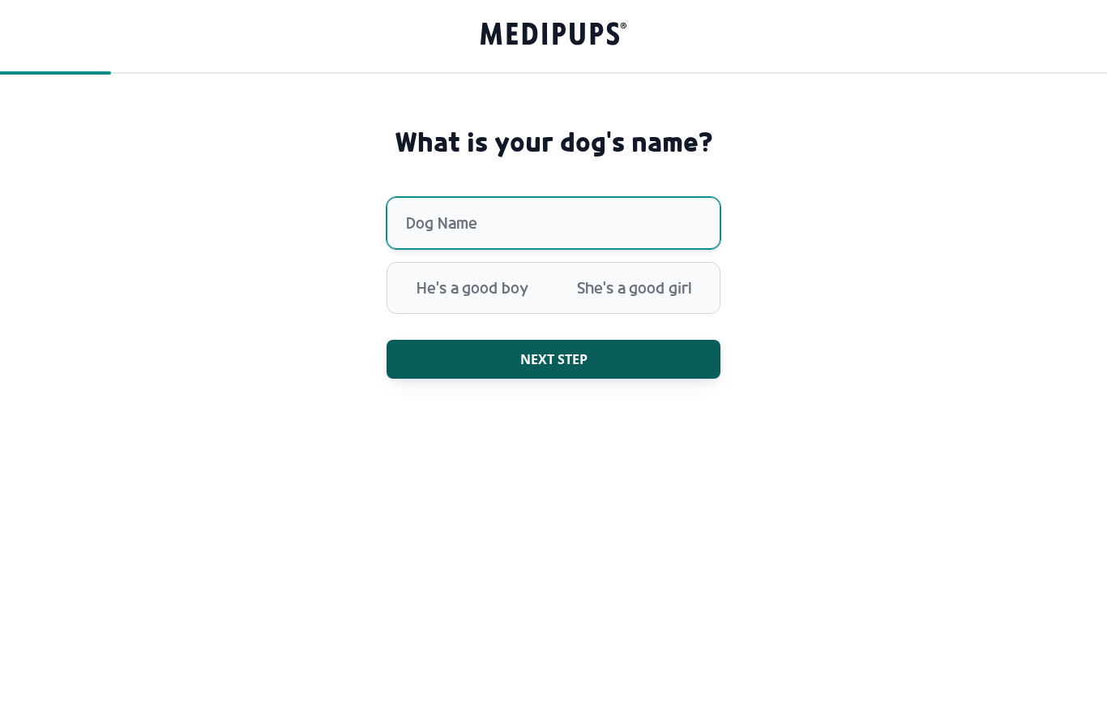
click at [545, 233] on input "Dog Name" at bounding box center [554, 223] width 334 height 52
type input "****"
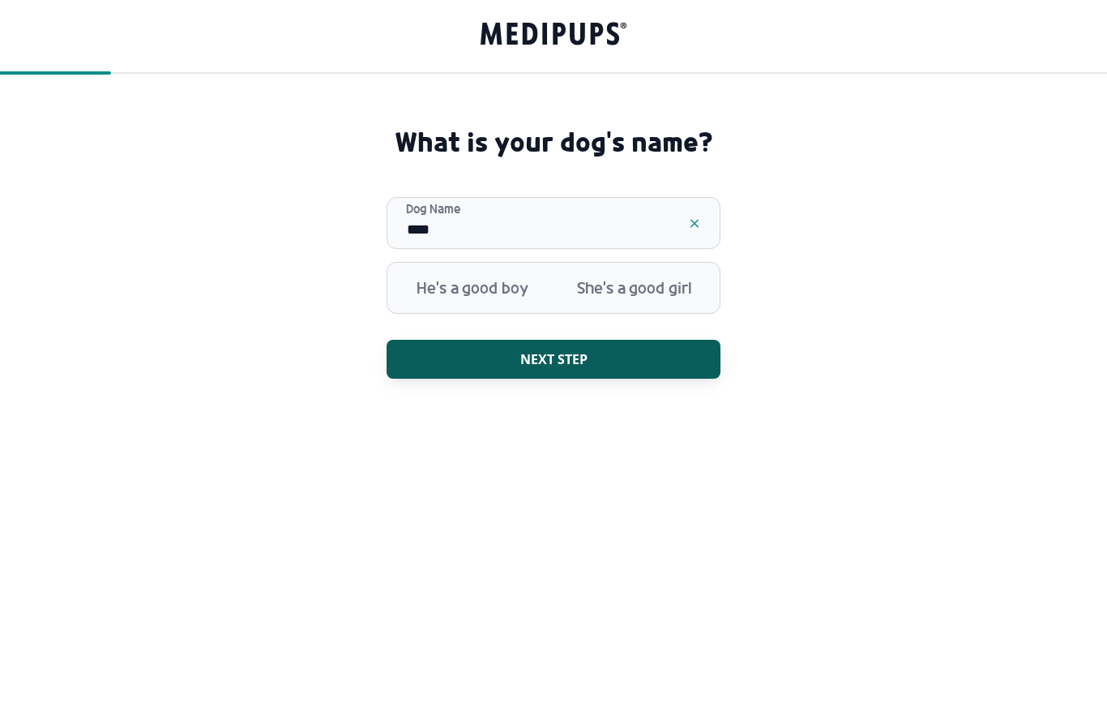
click at [649, 296] on span "She's a good girl" at bounding box center [635, 288] width 162 height 42
click at [583, 357] on span "Next step" at bounding box center [553, 359] width 67 height 16
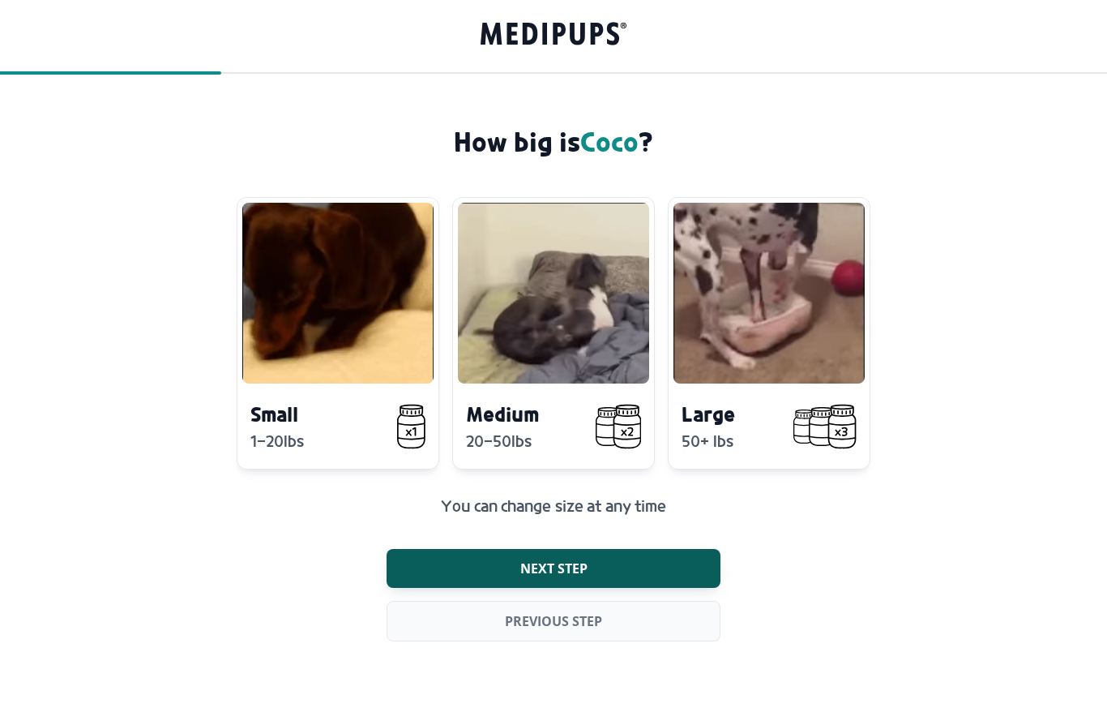
click at [330, 304] on video at bounding box center [337, 293] width 191 height 181
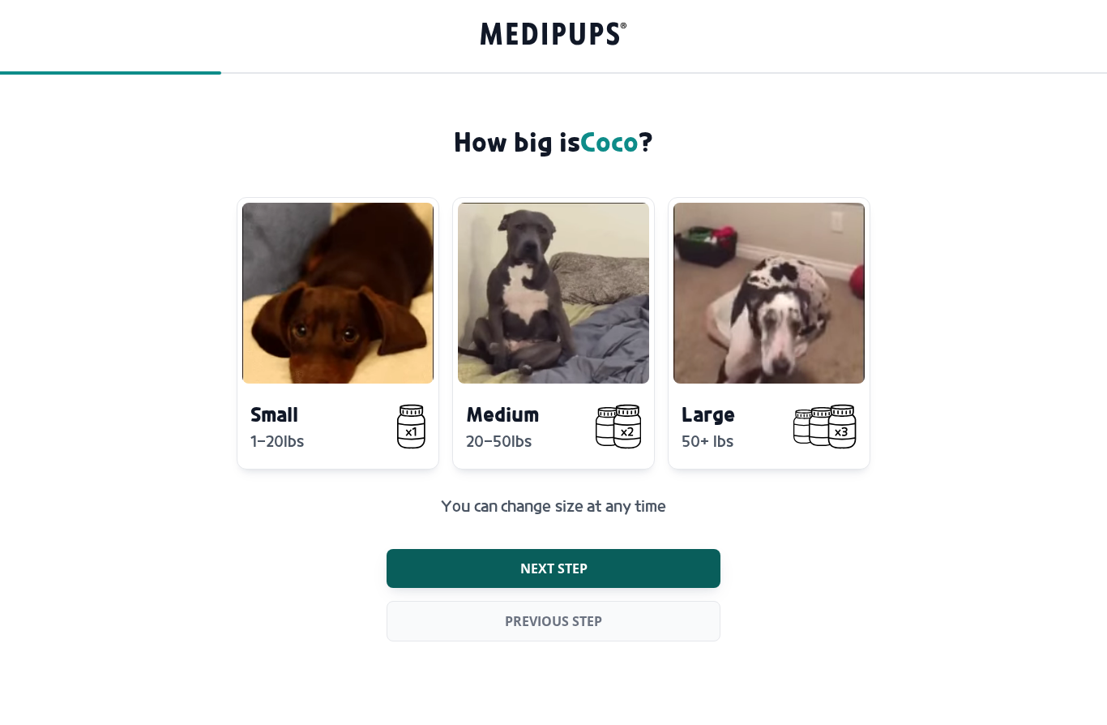
click at [528, 350] on video at bounding box center [553, 293] width 191 height 181
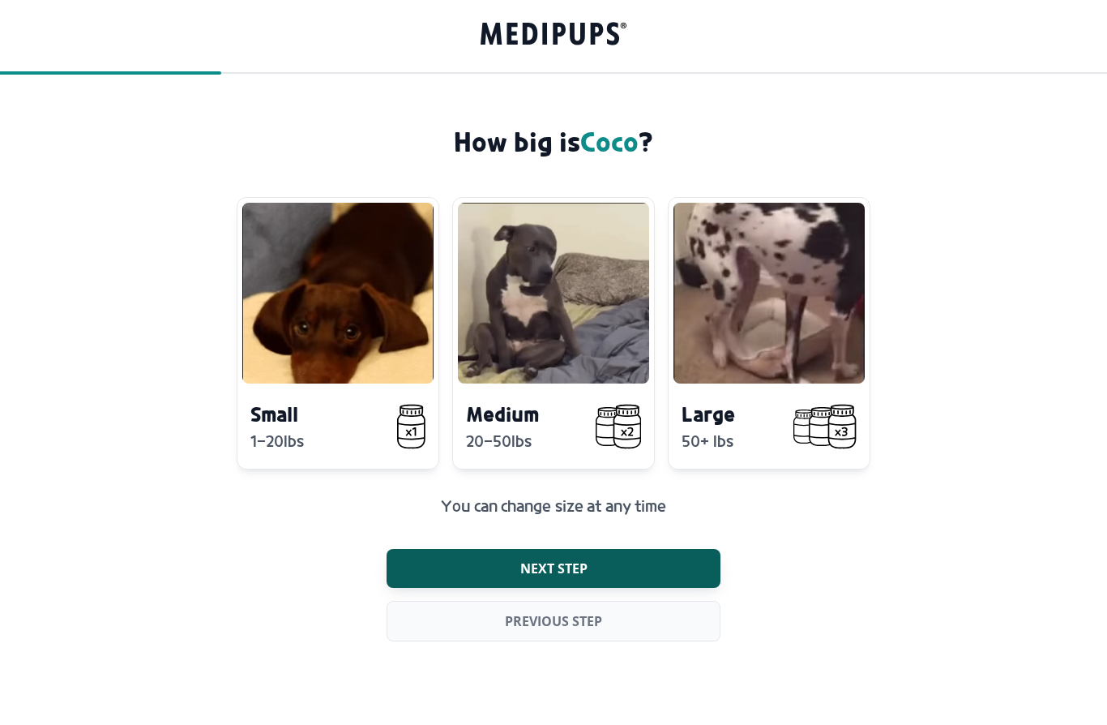
click at [577, 578] on button "Next step" at bounding box center [554, 568] width 334 height 39
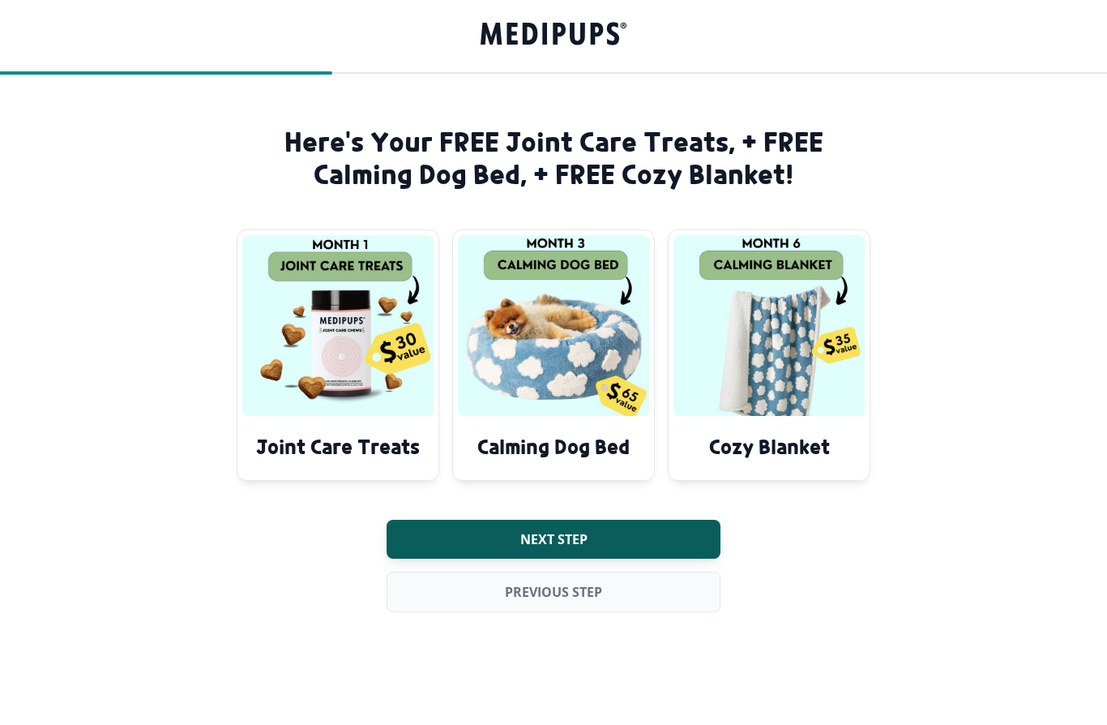
click at [619, 541] on button "Next step" at bounding box center [554, 538] width 334 height 39
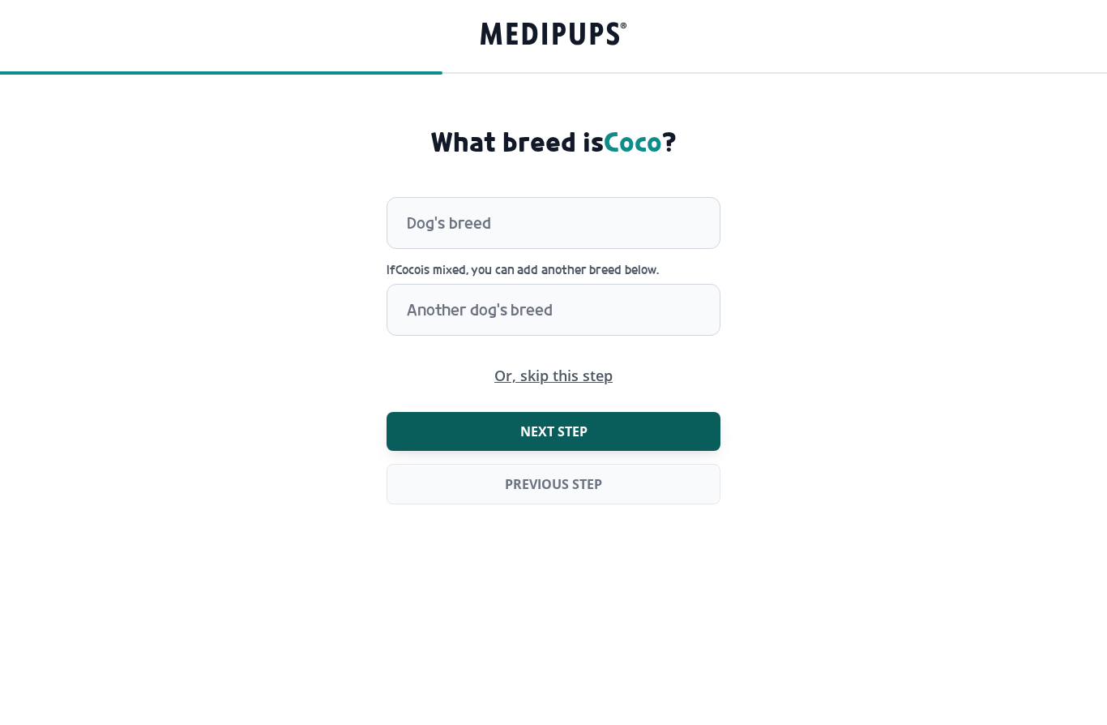
click at [581, 379] on span "Or, skip this step" at bounding box center [553, 375] width 118 height 15
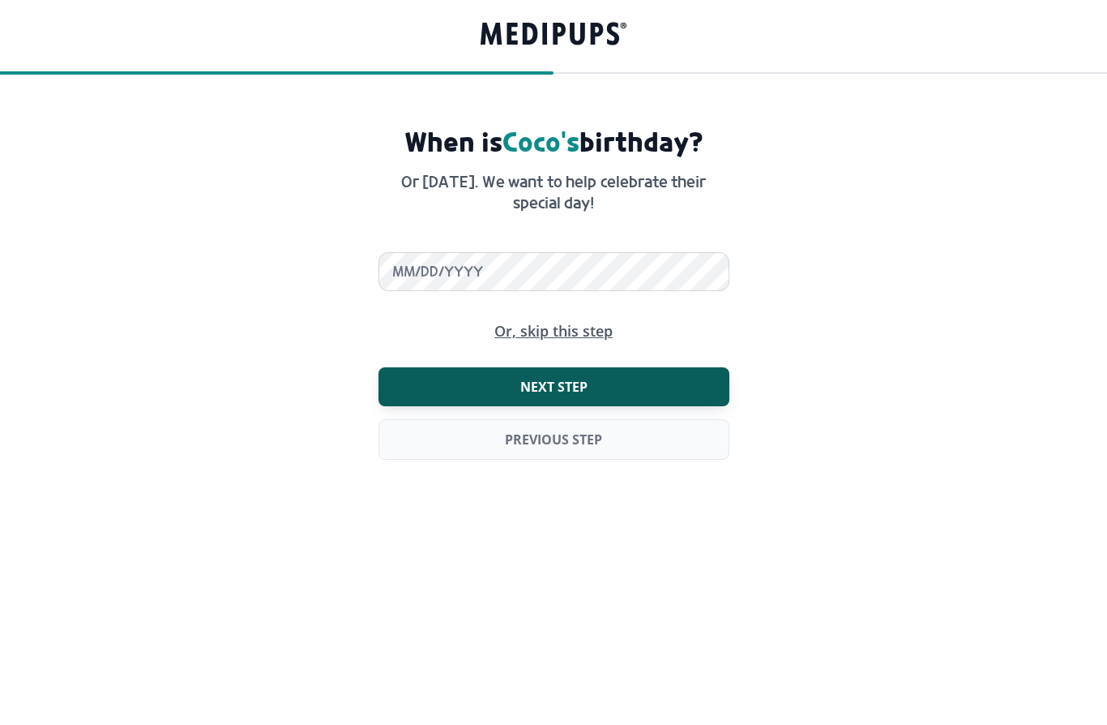
click at [560, 329] on span "Or, skip this step" at bounding box center [553, 330] width 118 height 15
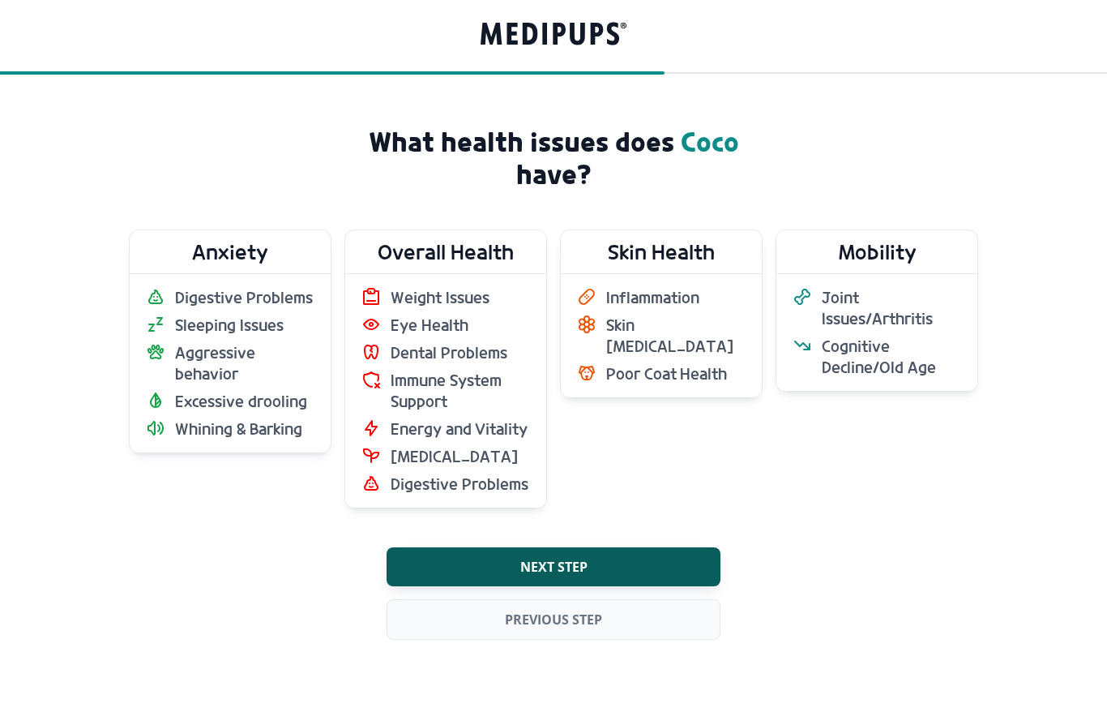
click at [285, 423] on span "Whining & Barking" at bounding box center [238, 428] width 127 height 21
click at [889, 361] on span "Cognitive Decline/Old Age" at bounding box center [891, 357] width 139 height 42
click at [585, 568] on span "Next step" at bounding box center [553, 566] width 67 height 16
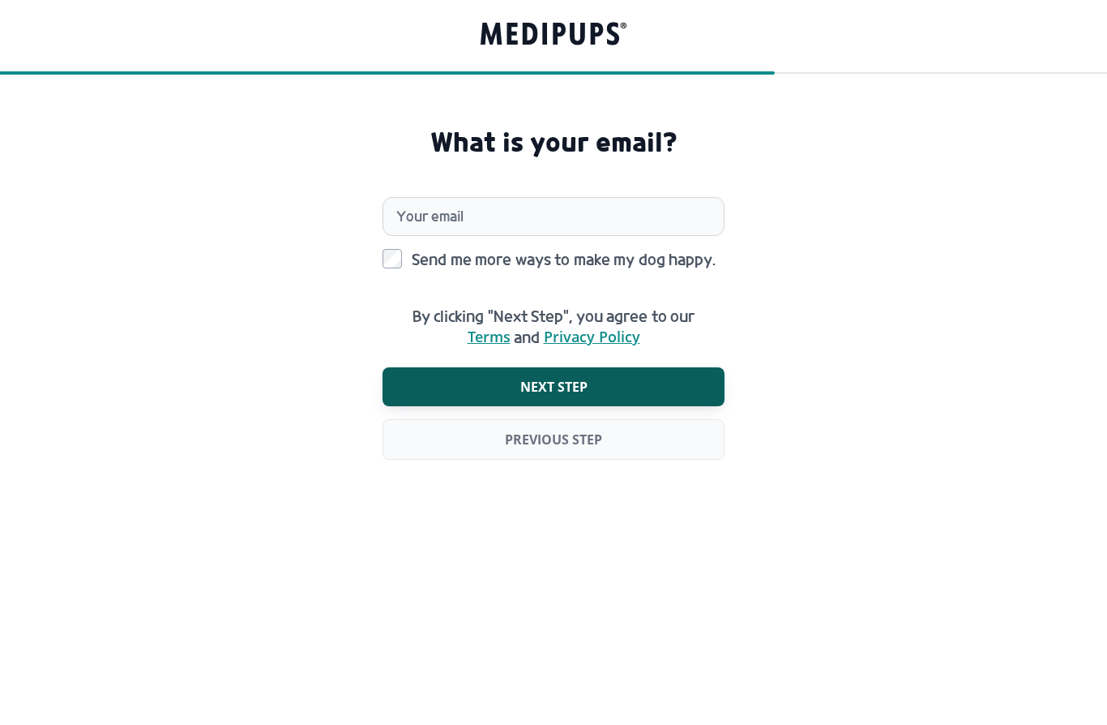
click at [584, 391] on span "Next step" at bounding box center [553, 386] width 67 height 16
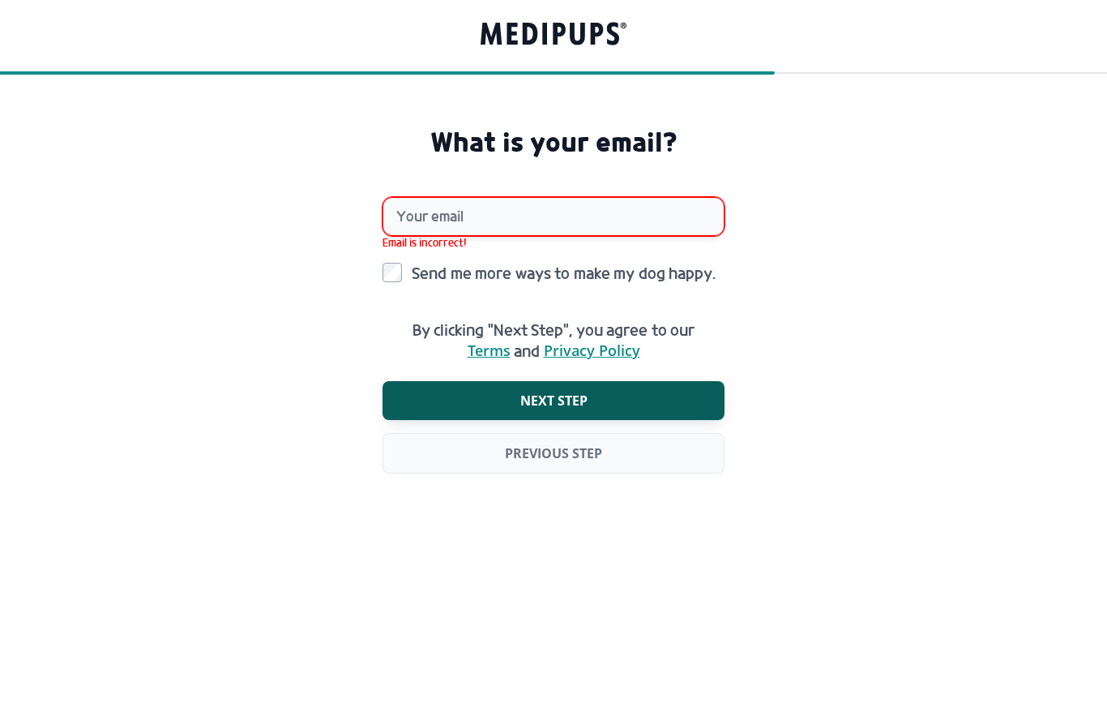
click at [488, 231] on input "Your email" at bounding box center [554, 216] width 342 height 39
type input "**********"
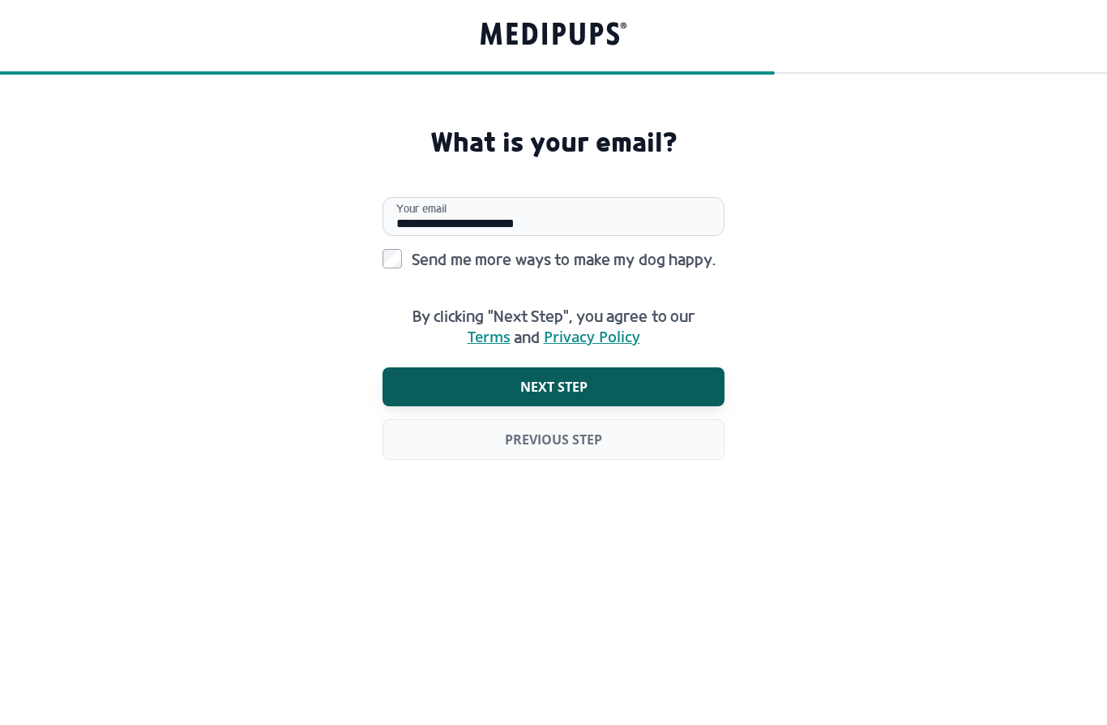
click at [551, 391] on span "Next step" at bounding box center [553, 386] width 67 height 16
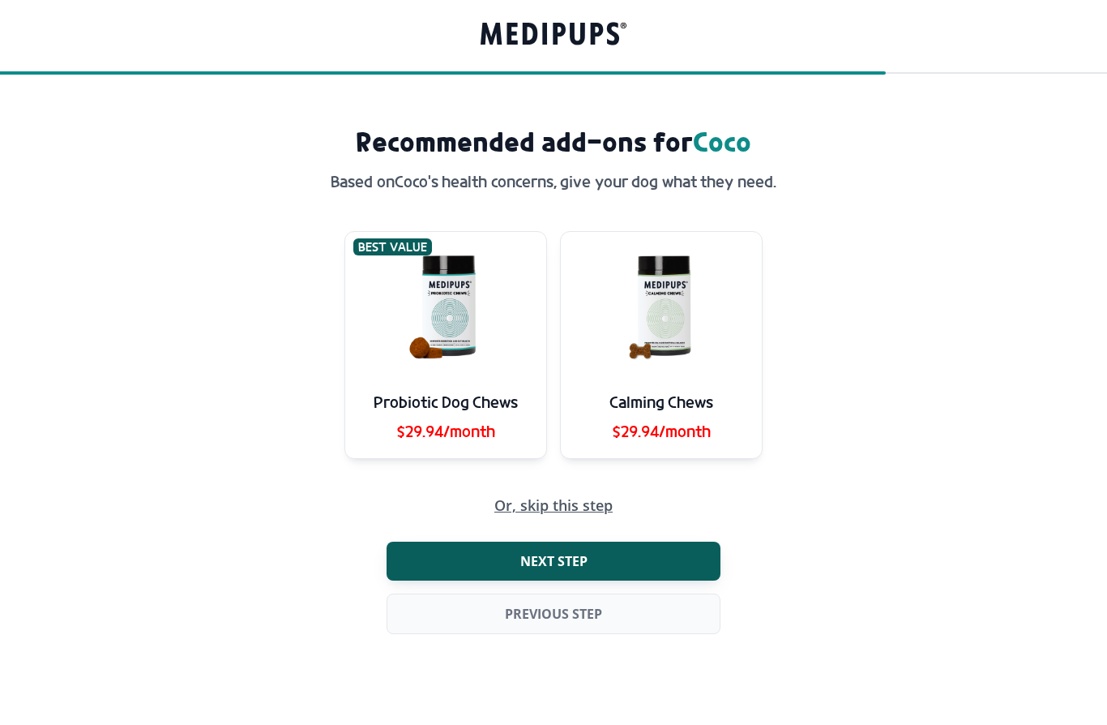
click at [579, 511] on span "Or, skip this step" at bounding box center [553, 505] width 118 height 15
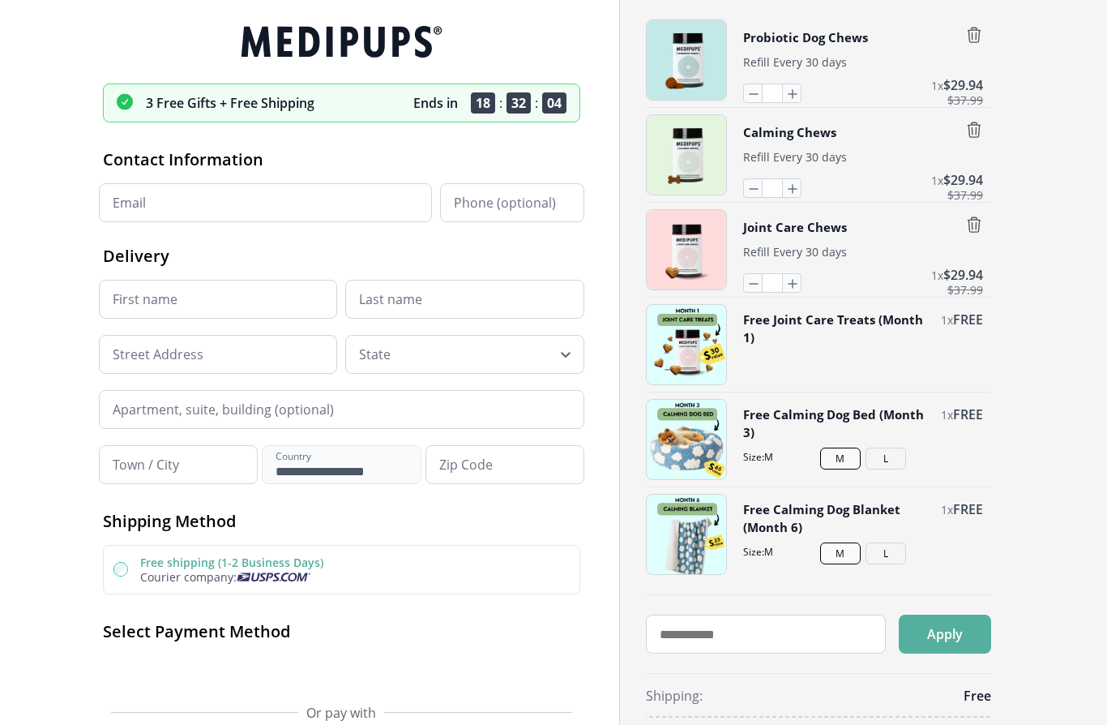
click at [977, 39] on icon "button" at bounding box center [974, 35] width 18 height 18
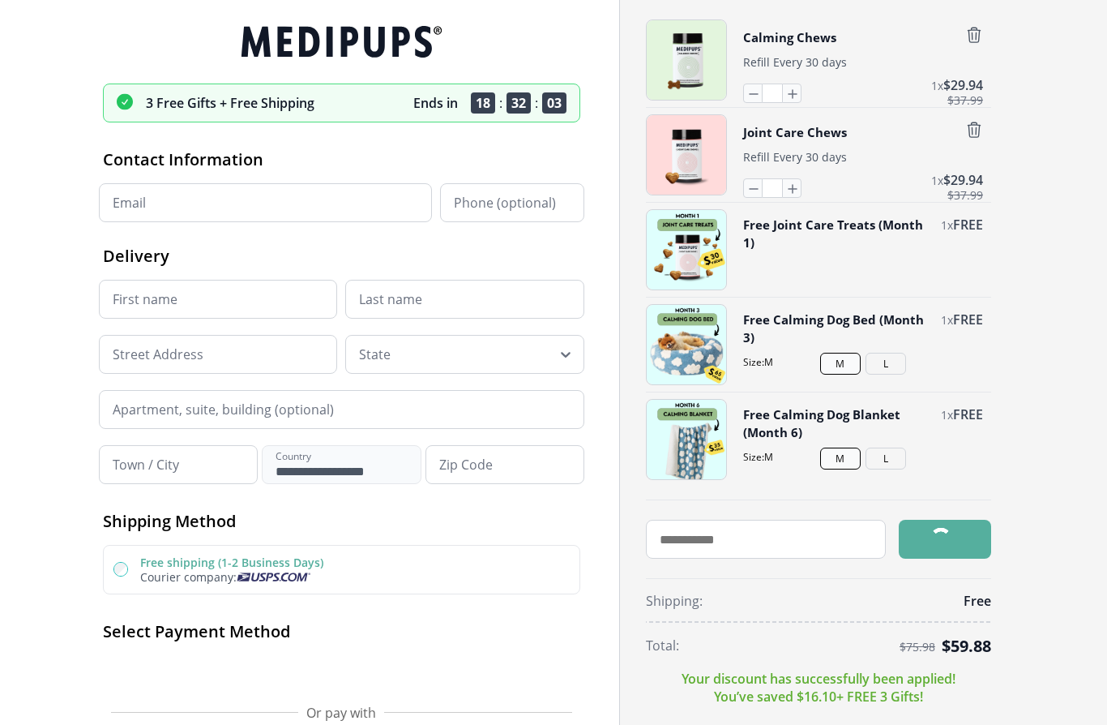
click at [981, 35] on icon "button" at bounding box center [974, 35] width 18 height 18
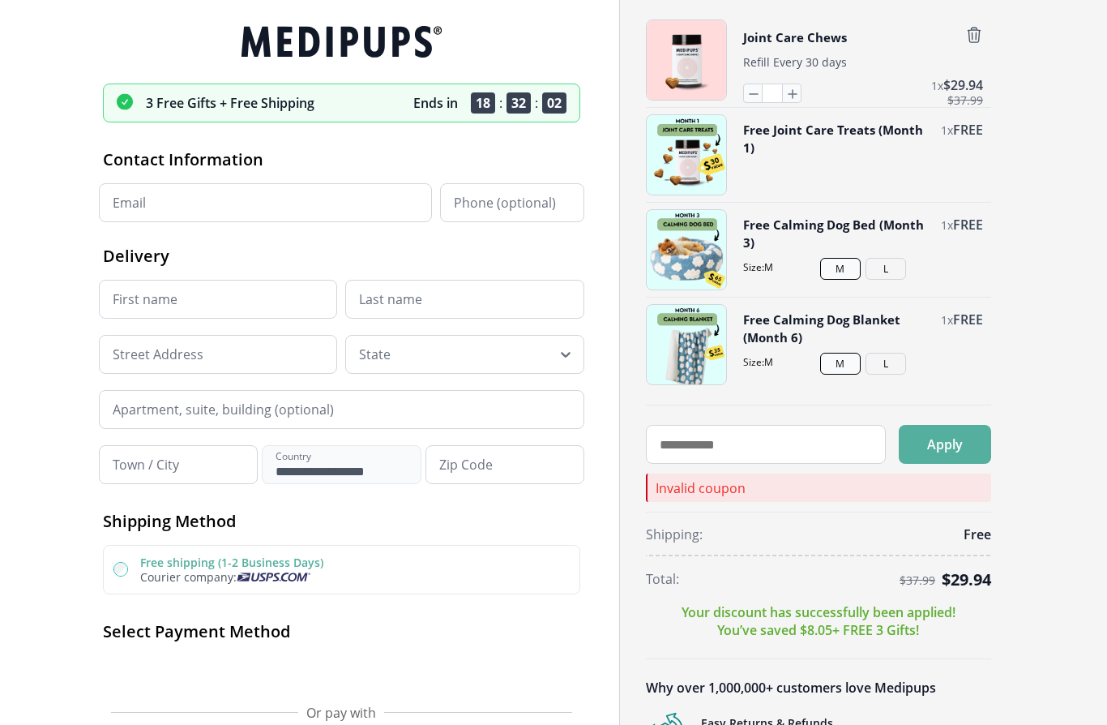
click at [980, 34] on icon "button" at bounding box center [974, 35] width 18 height 18
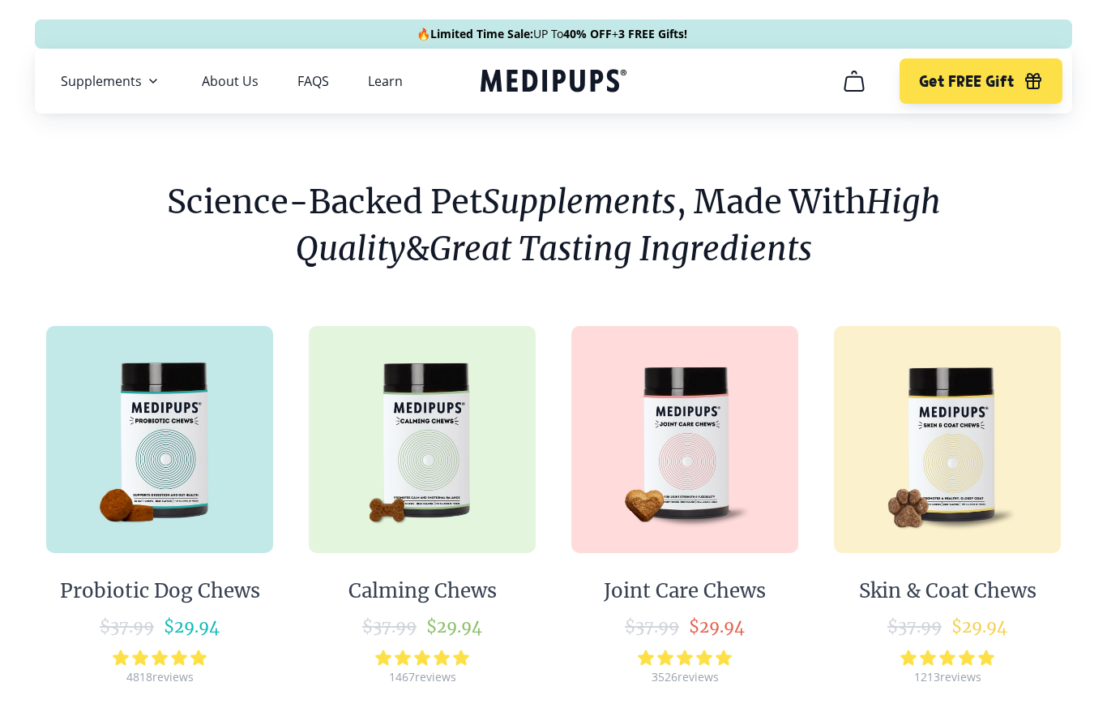
click at [106, 67] on nav "Supplements Supplements Probiotics & Gut Health Have you tried everything to he…" at bounding box center [553, 81] width 1037 height 65
click at [83, 73] on span "Supplements" at bounding box center [101, 81] width 81 height 16
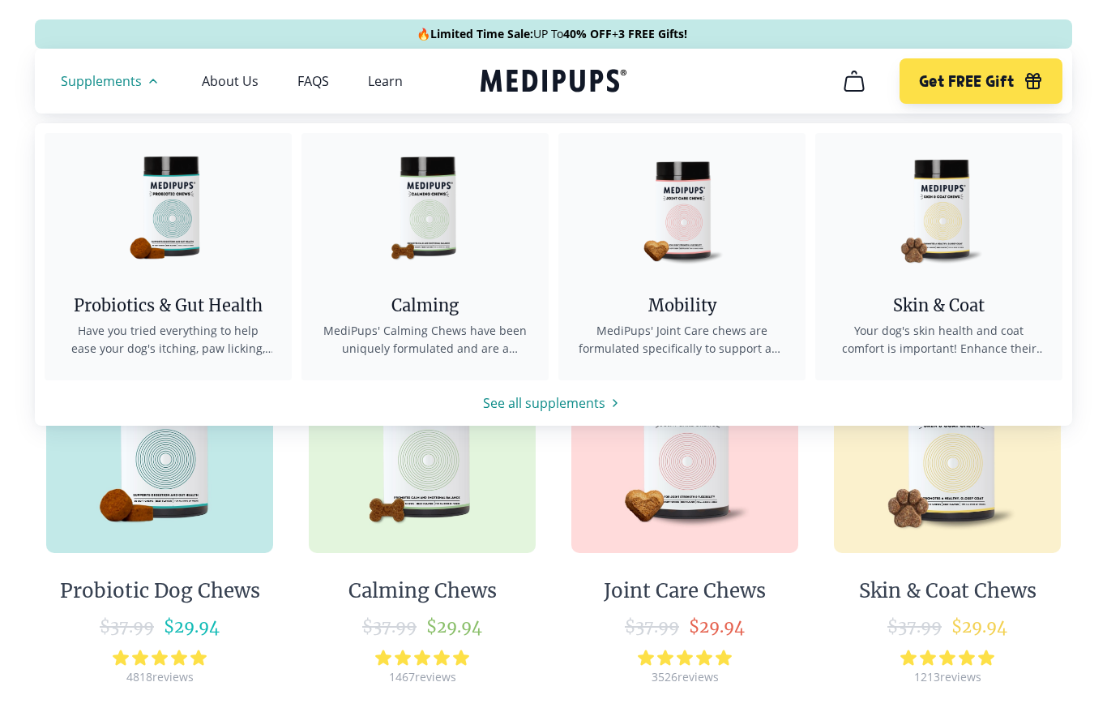
click at [703, 302] on div "Mobility" at bounding box center [682, 305] width 208 height 20
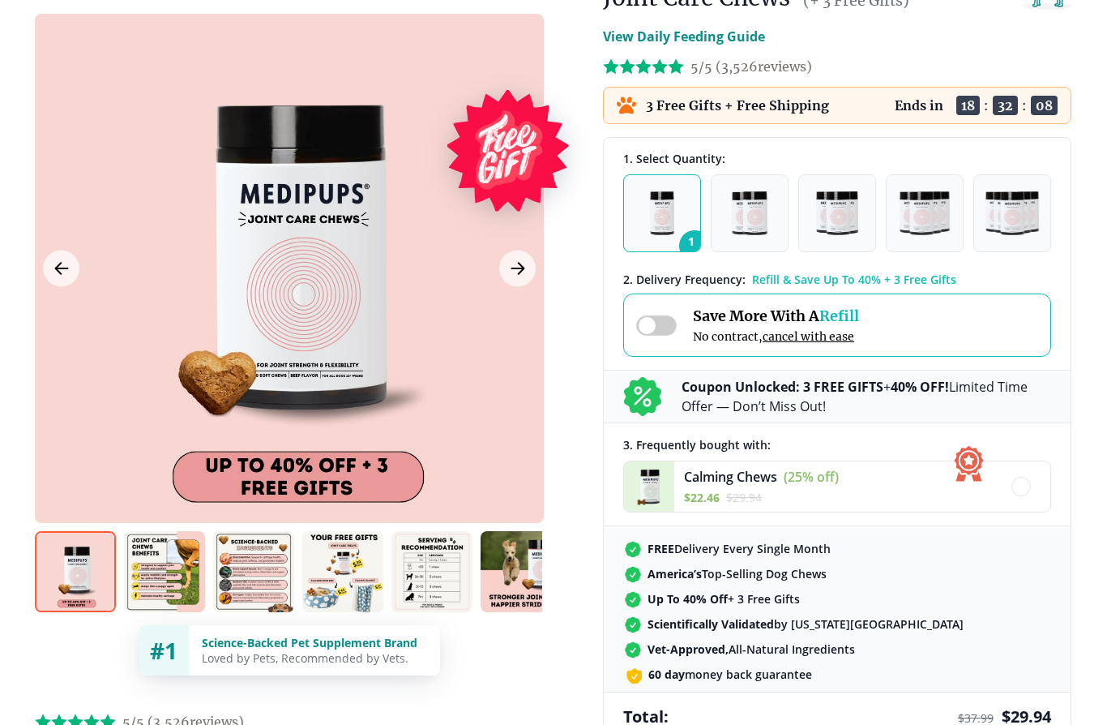
click at [165, 599] on img at bounding box center [164, 572] width 81 height 81
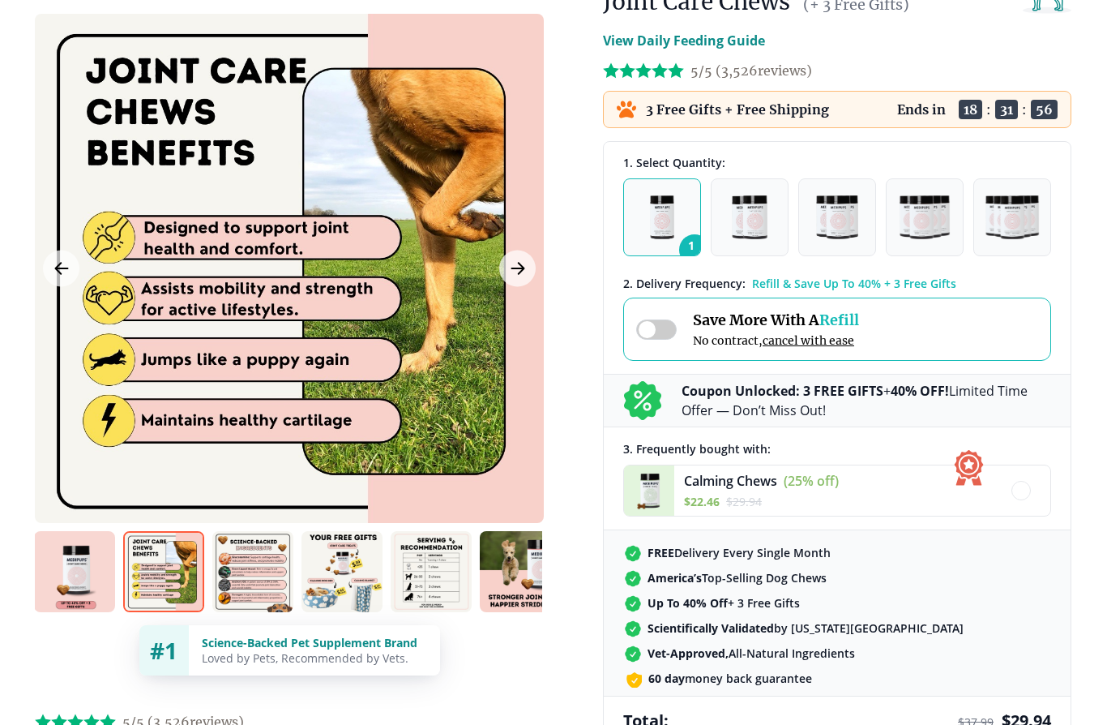
scroll to position [192, 0]
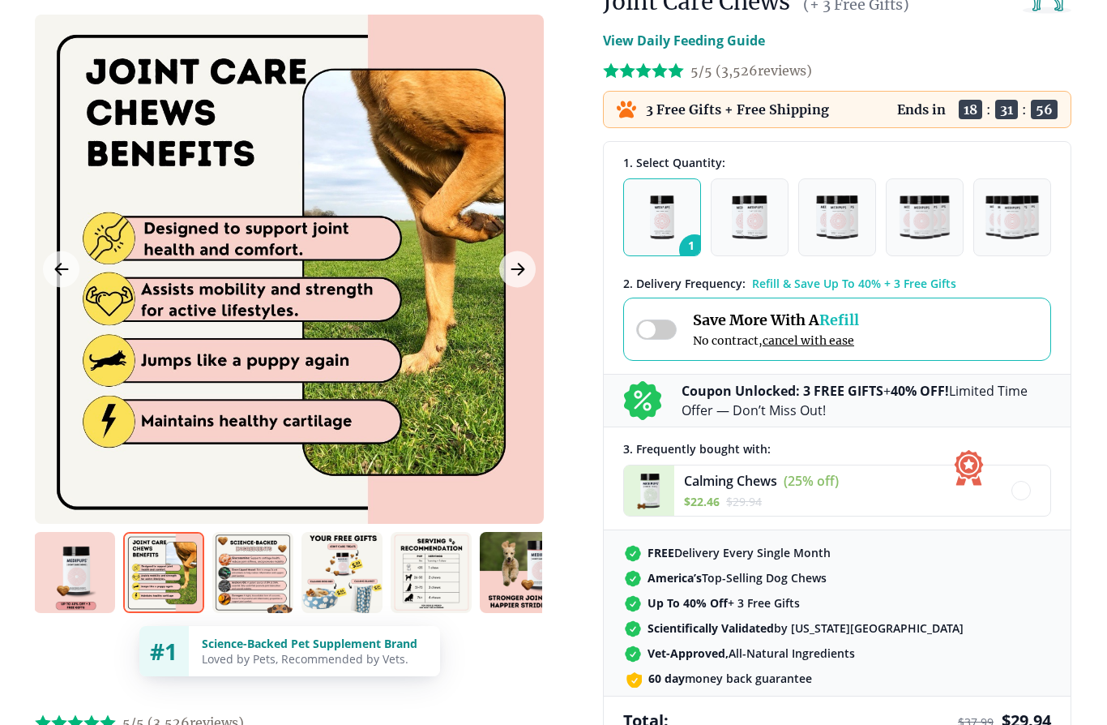
click at [261, 571] on img at bounding box center [252, 572] width 81 height 81
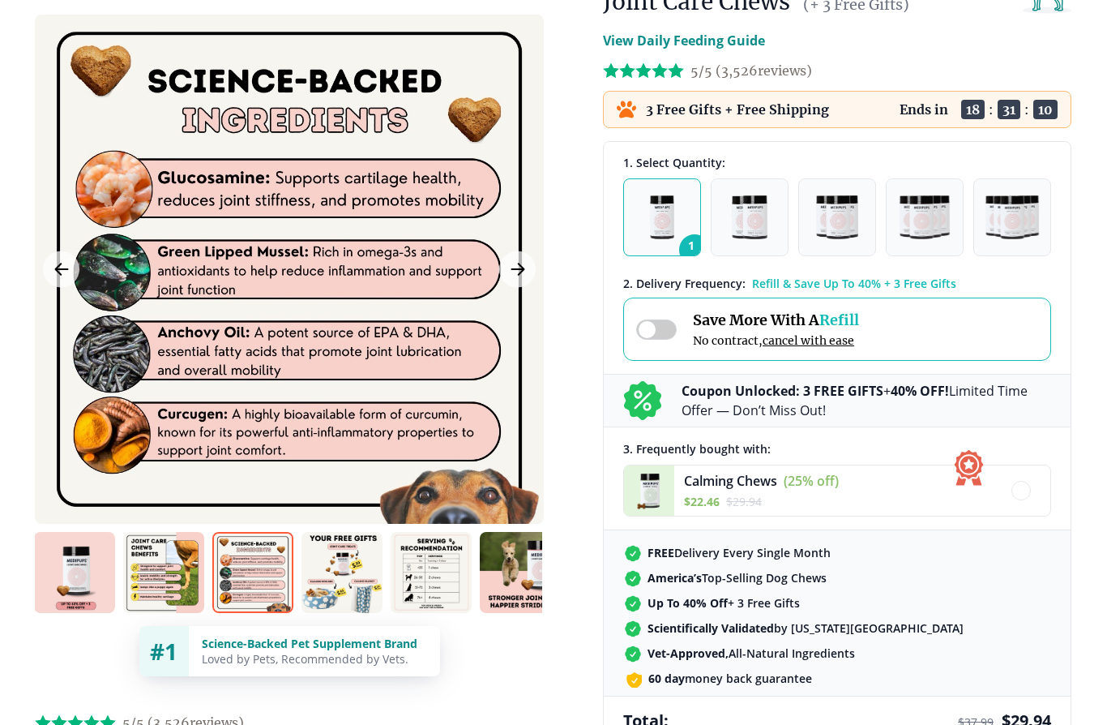
click at [342, 581] on img at bounding box center [341, 572] width 81 height 81
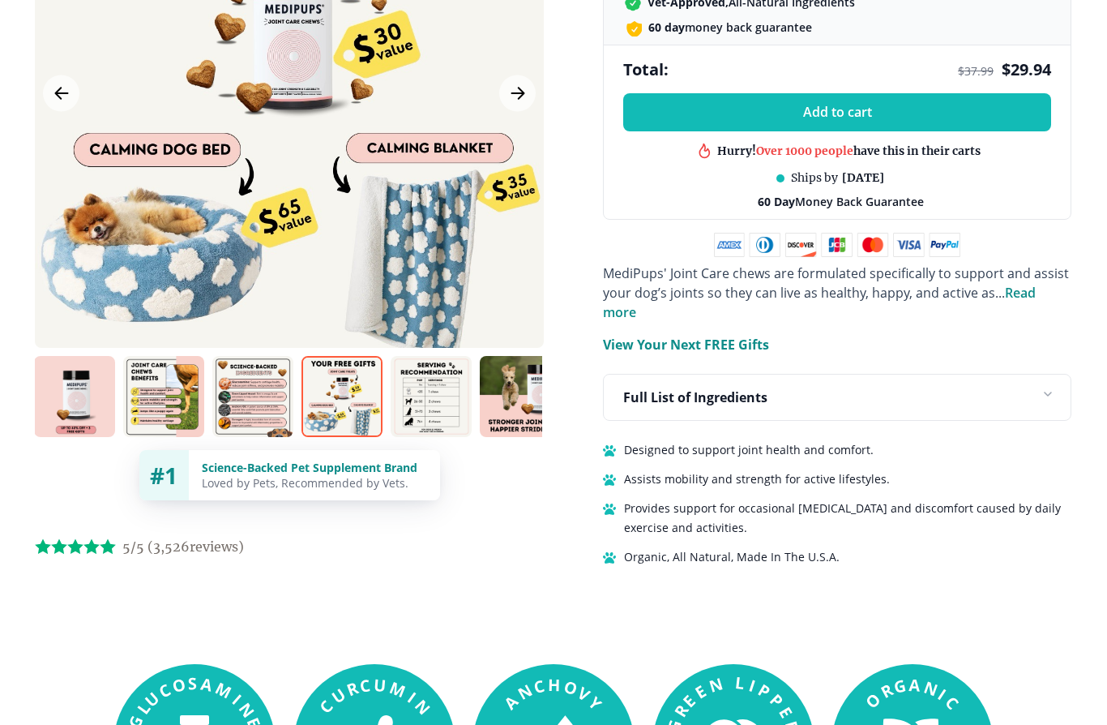
scroll to position [843, 0]
click at [445, 413] on img at bounding box center [431, 396] width 81 height 81
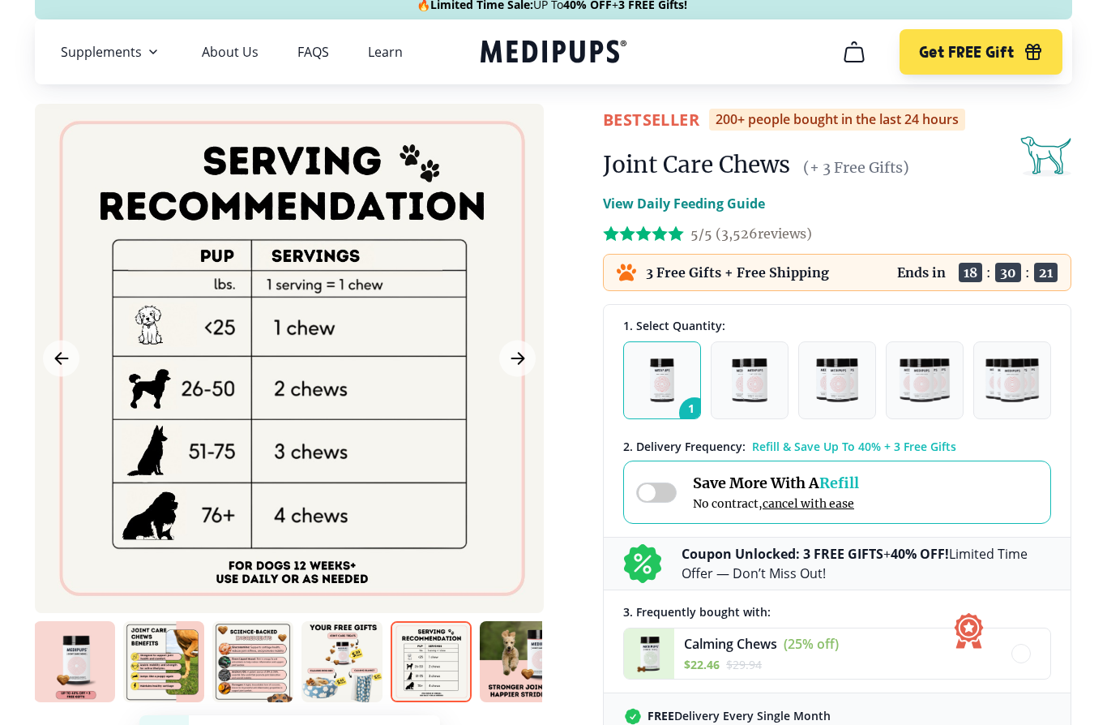
scroll to position [0, 0]
